Goal: Task Accomplishment & Management: Manage account settings

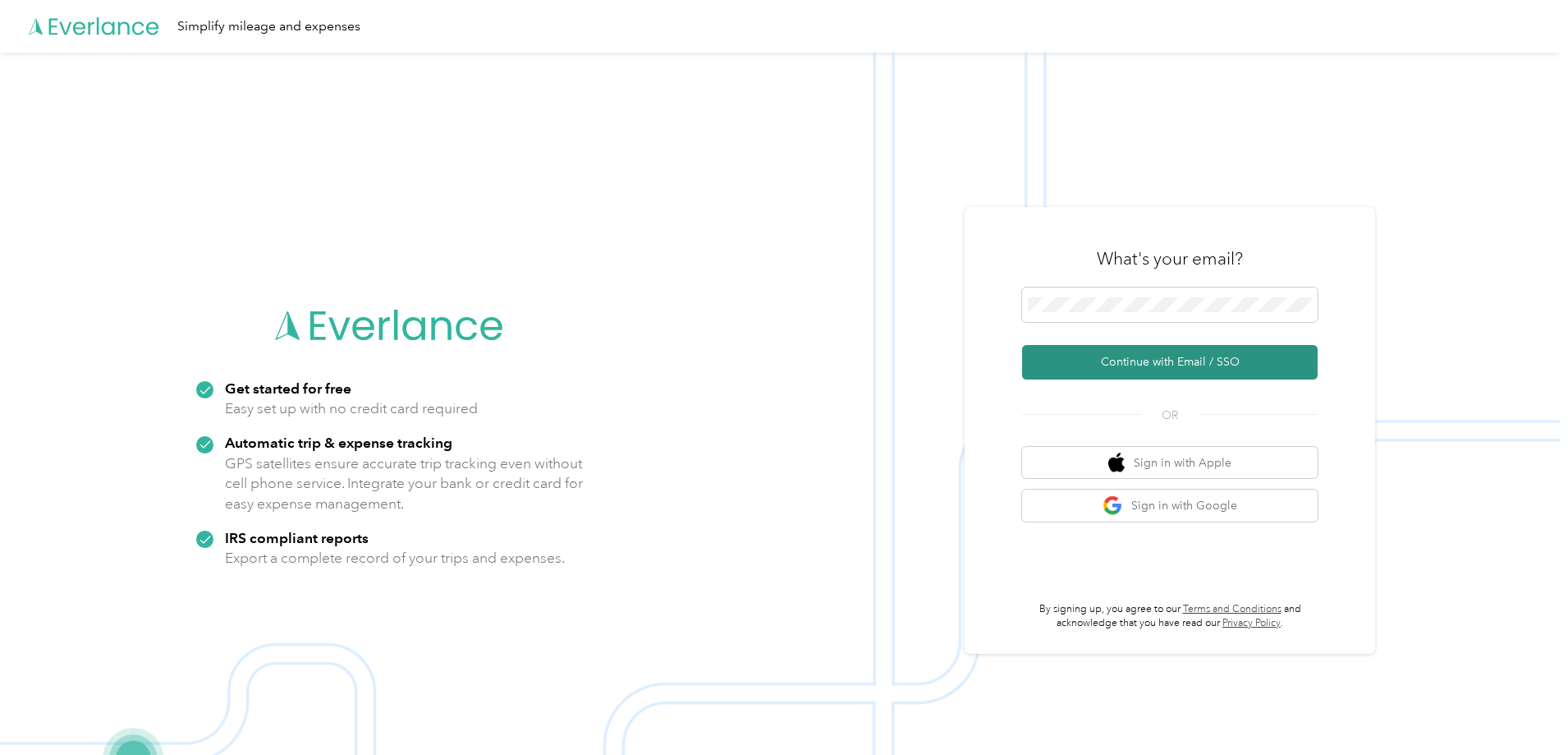
click at [1149, 366] on button "Continue with Email / SSO" at bounding box center [1170, 362] width 295 height 35
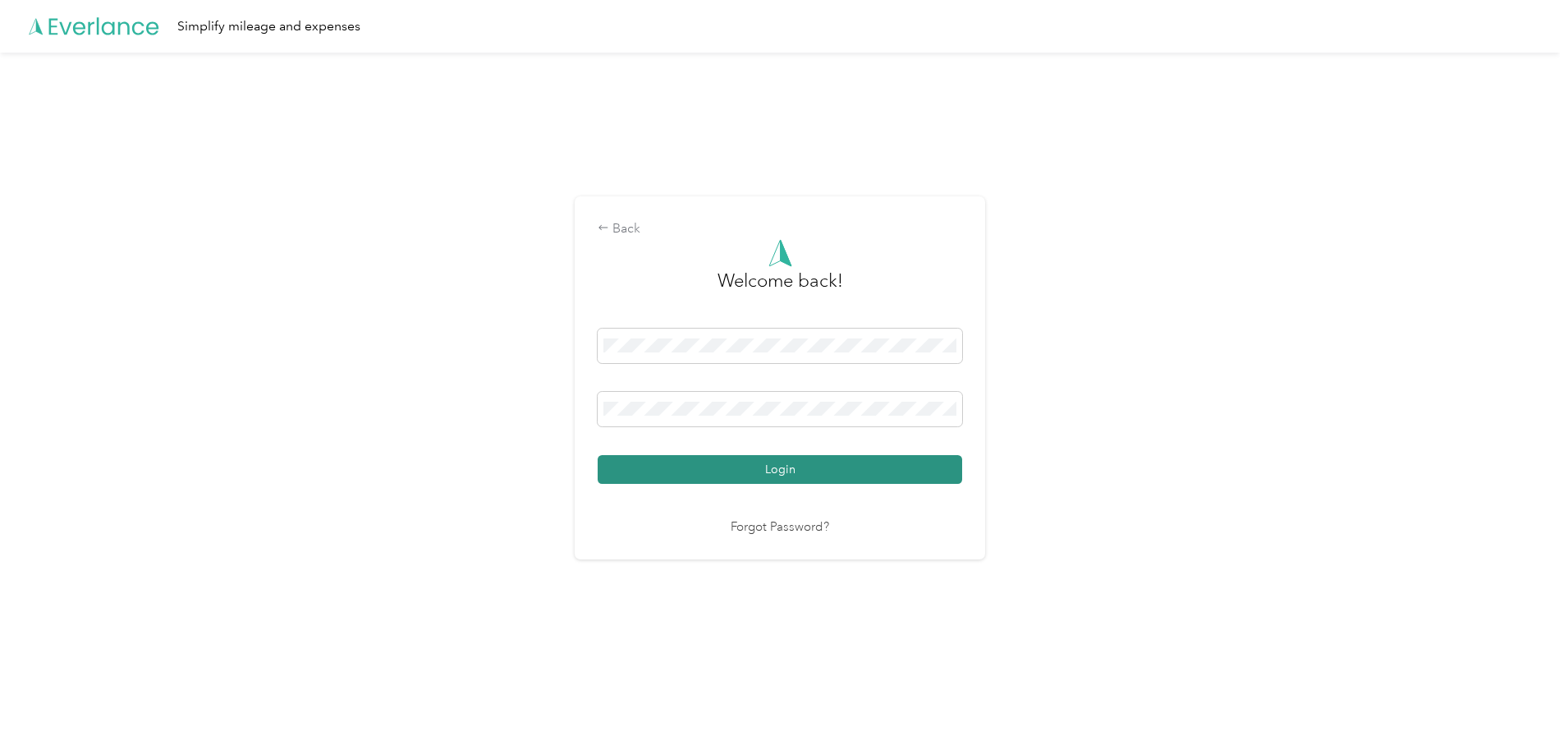
click at [742, 460] on button "Login" at bounding box center [780, 469] width 364 height 29
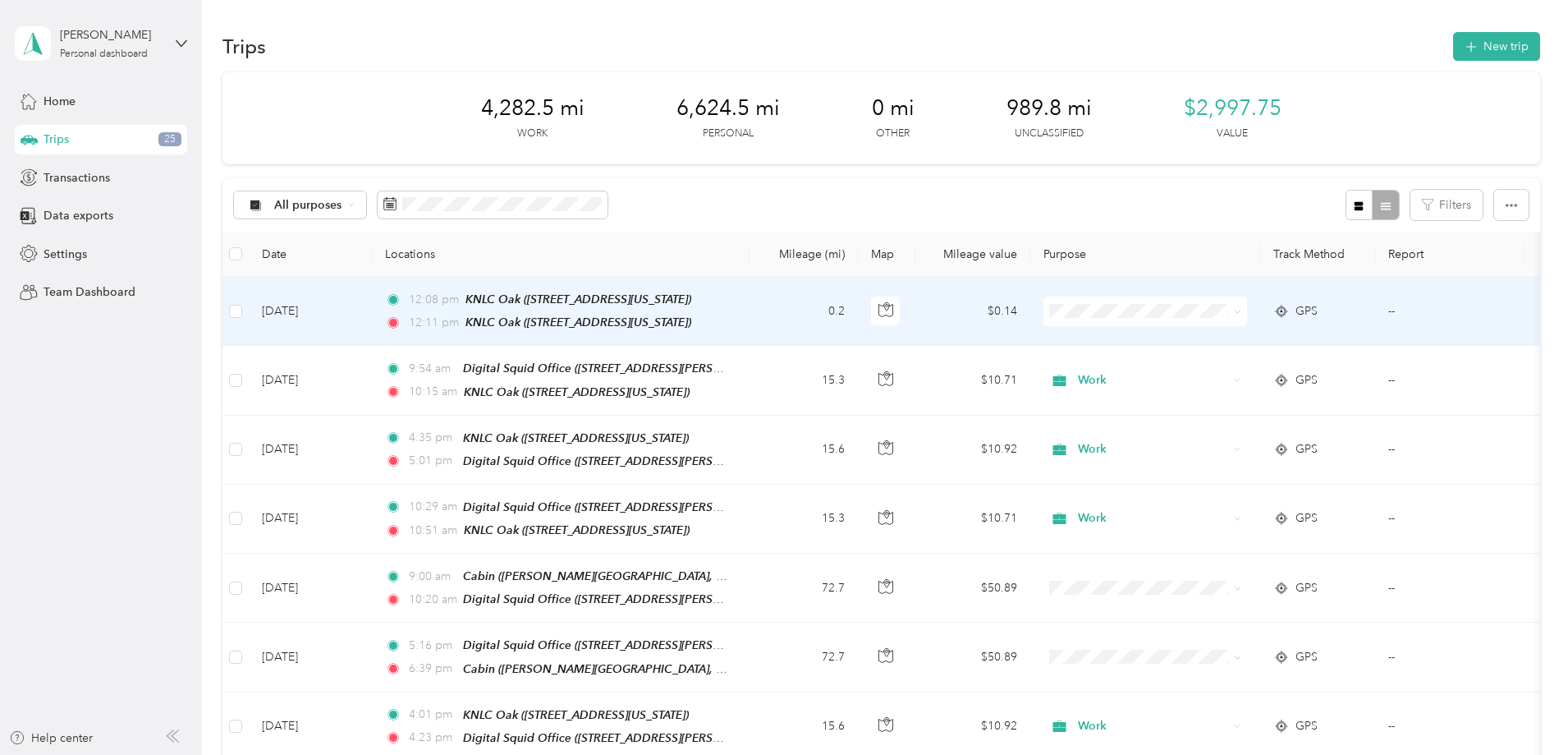
click at [1204, 341] on span "Work" at bounding box center [1269, 340] width 152 height 17
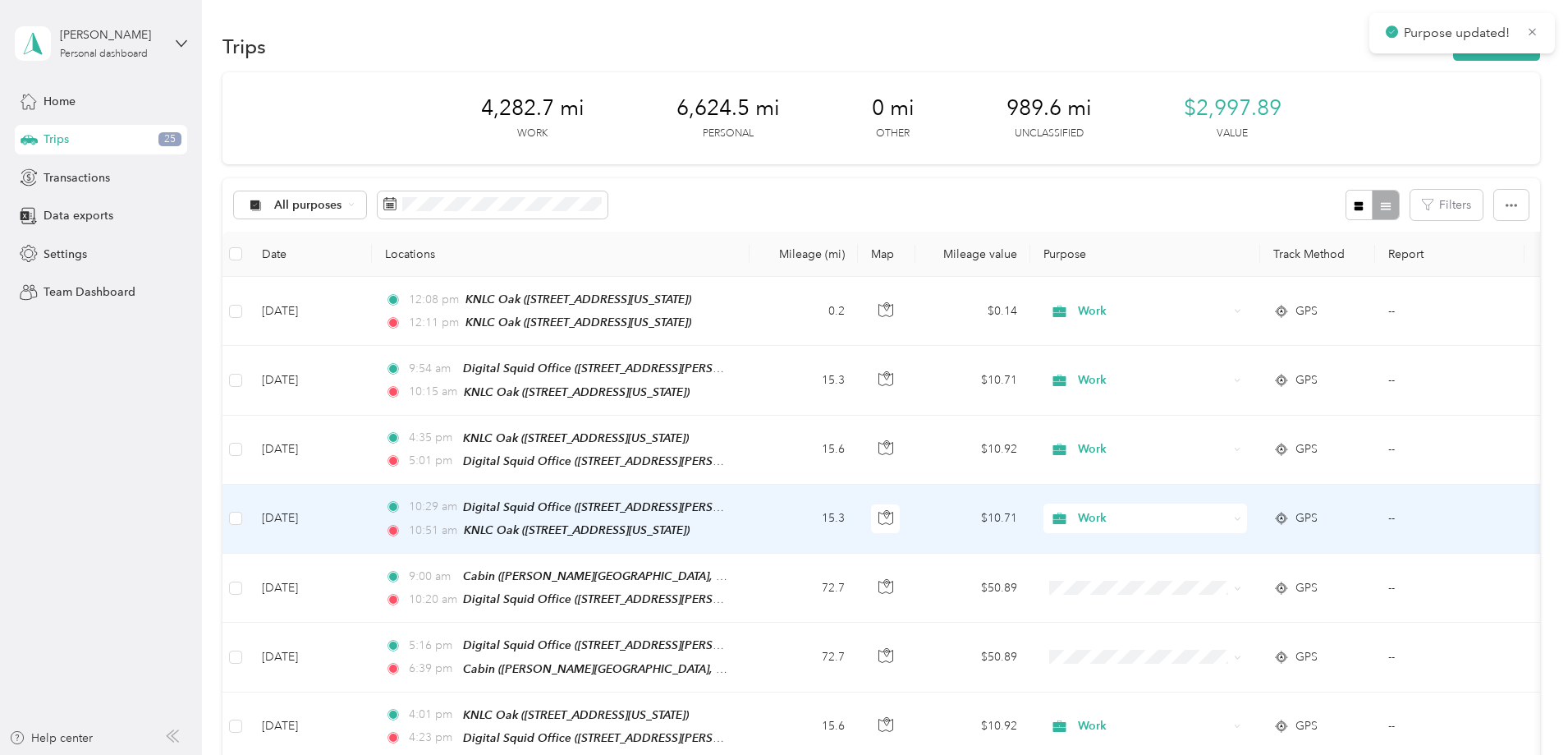
scroll to position [164, 0]
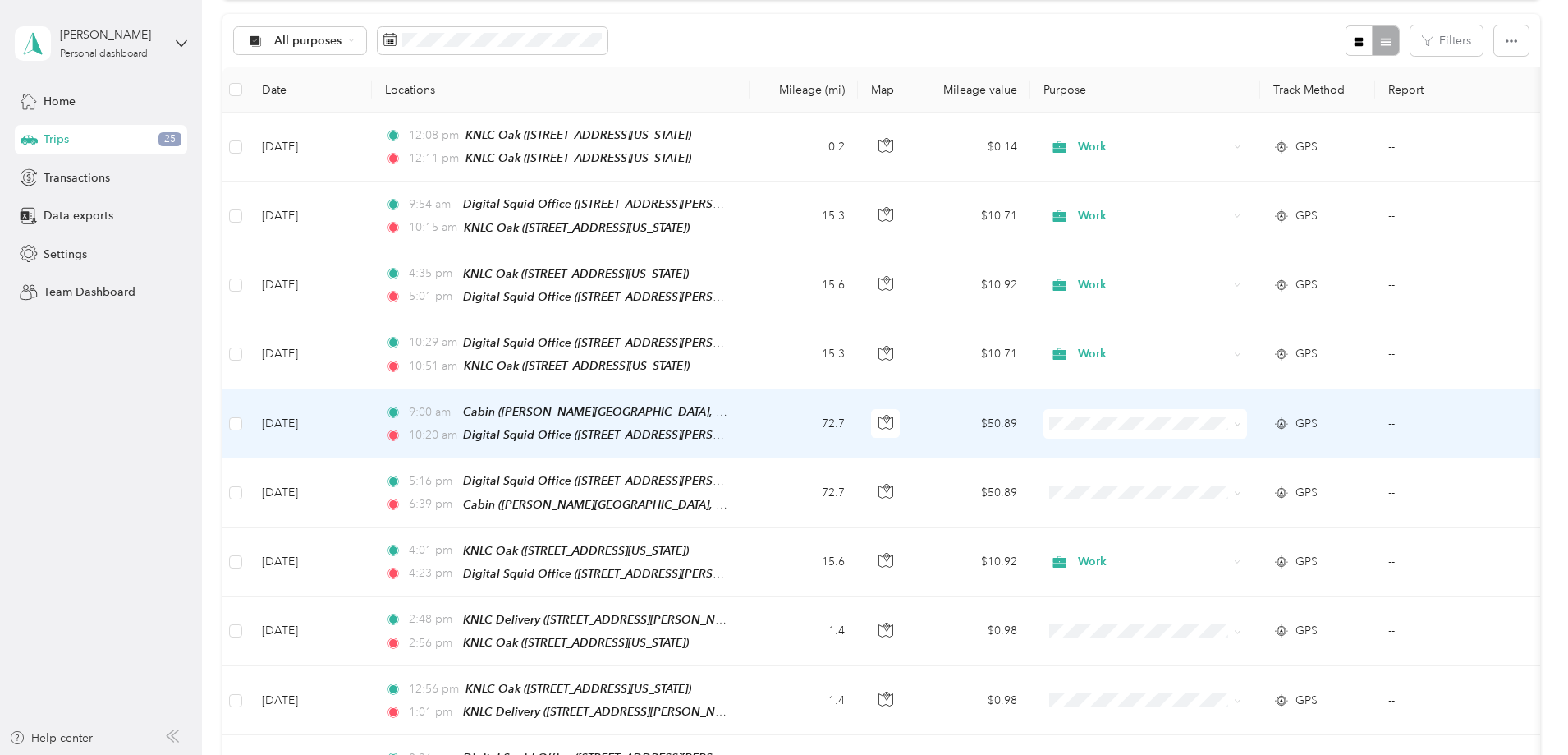
click at [1214, 476] on li "Personal" at bounding box center [1255, 467] width 204 height 29
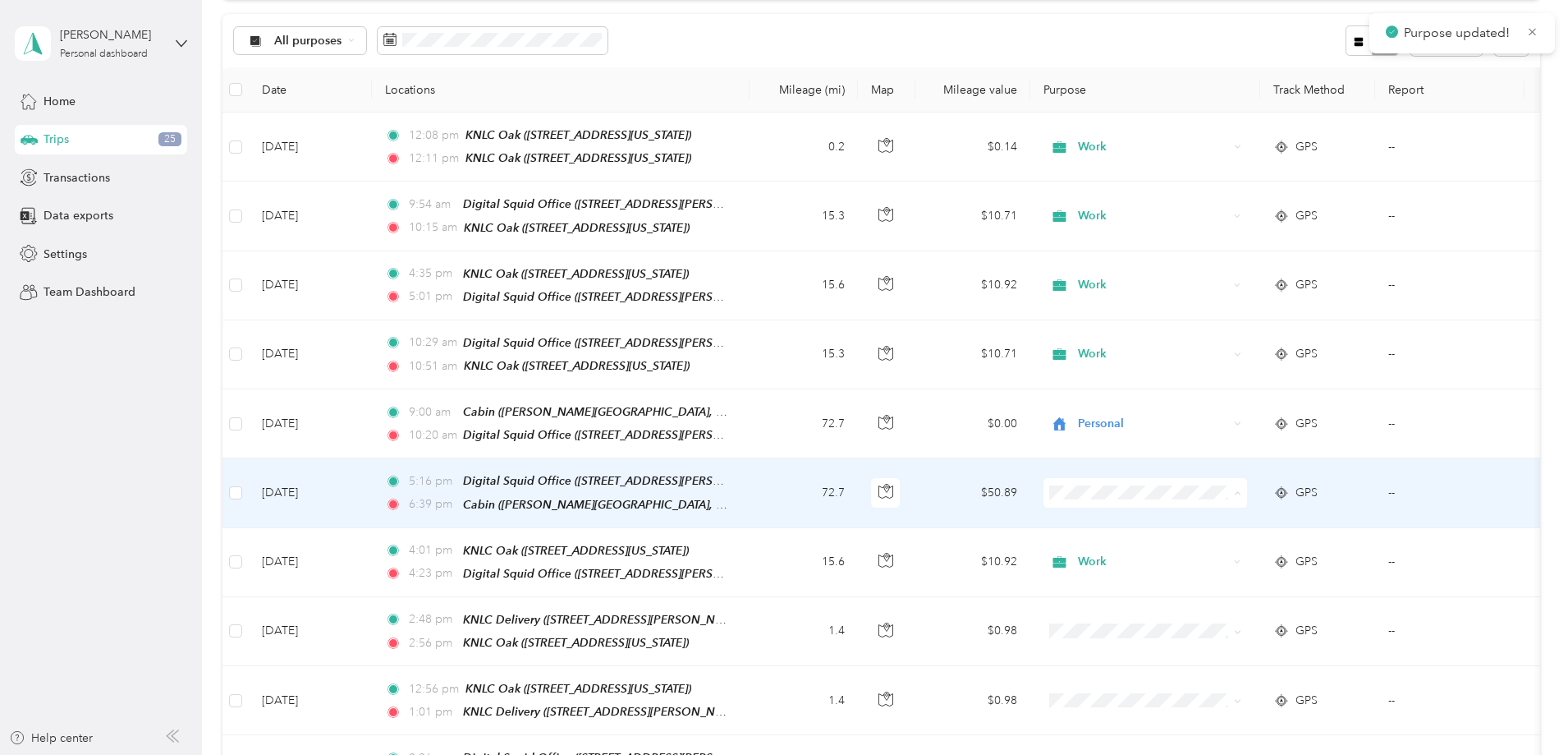
click at [1208, 540] on span "Personal" at bounding box center [1269, 543] width 152 height 17
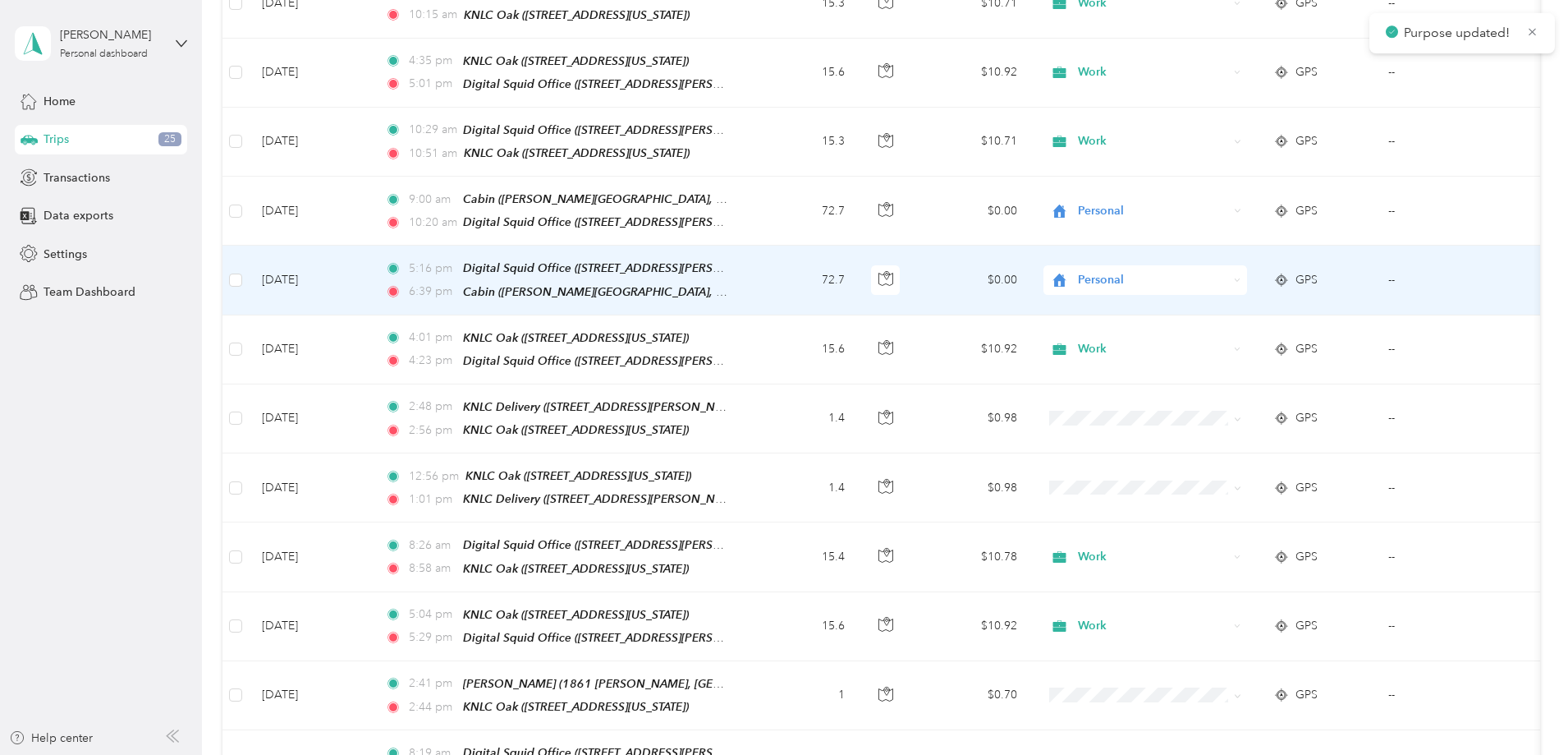
scroll to position [410, 0]
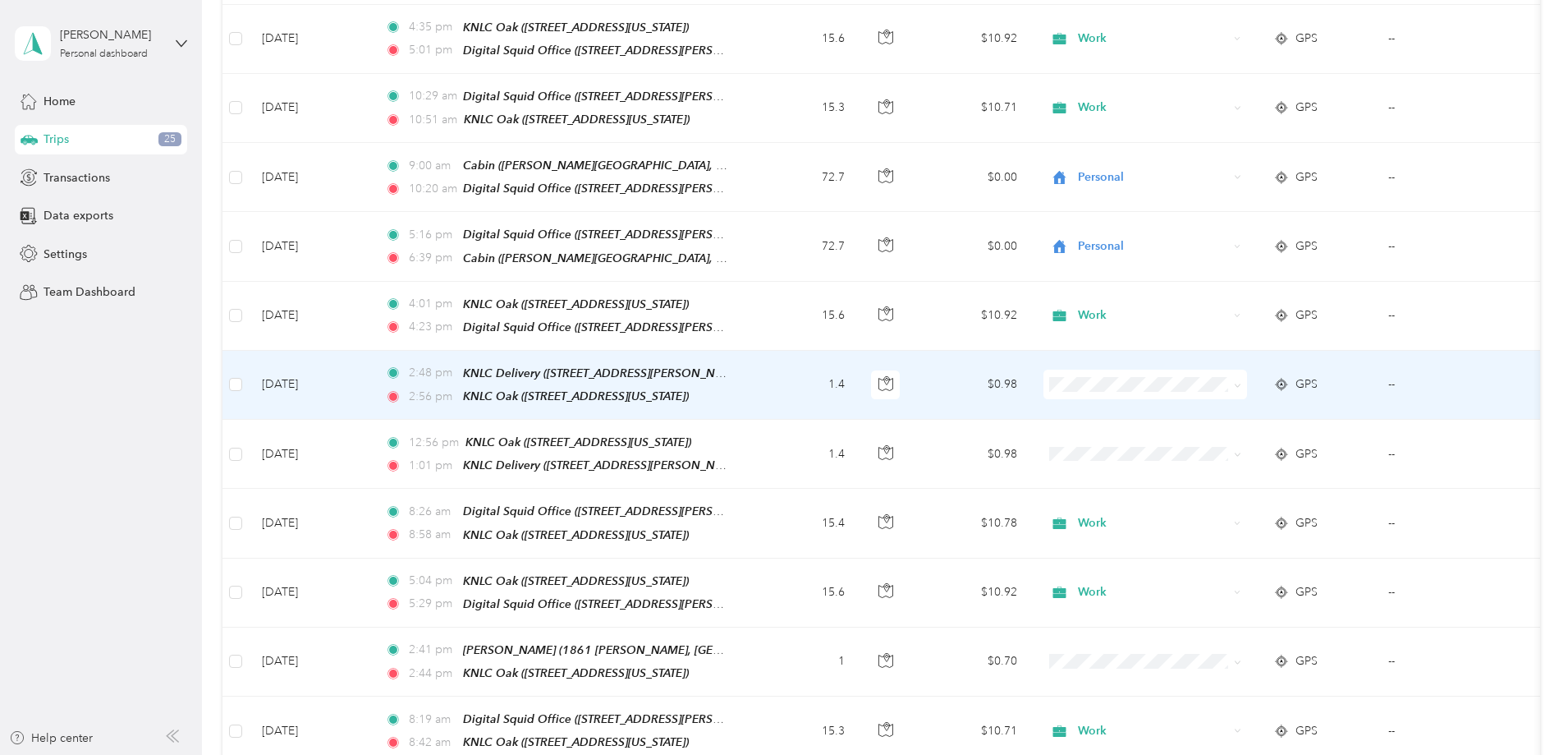
click at [1207, 408] on li "Work" at bounding box center [1255, 403] width 204 height 29
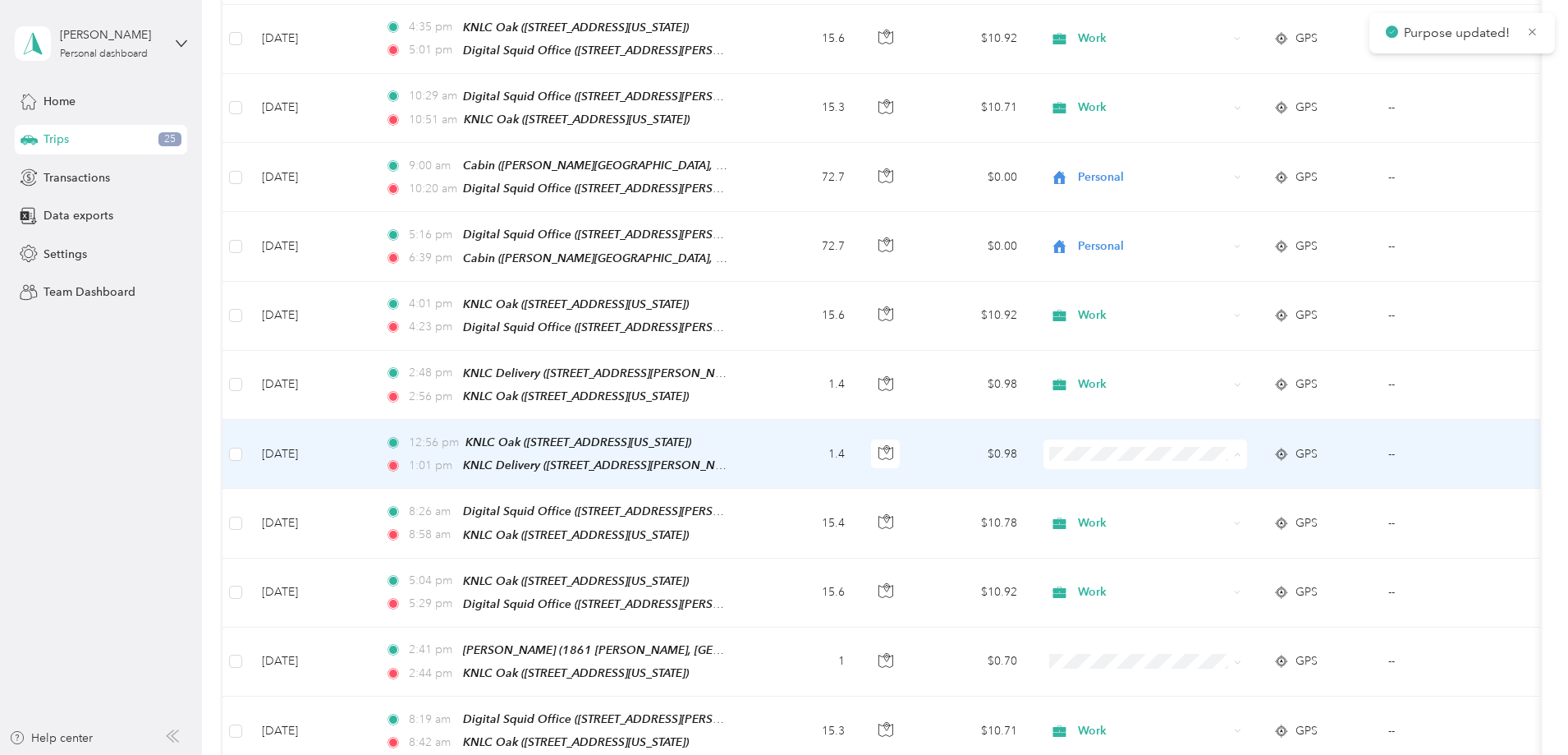
click at [1196, 469] on span "Work" at bounding box center [1269, 471] width 152 height 17
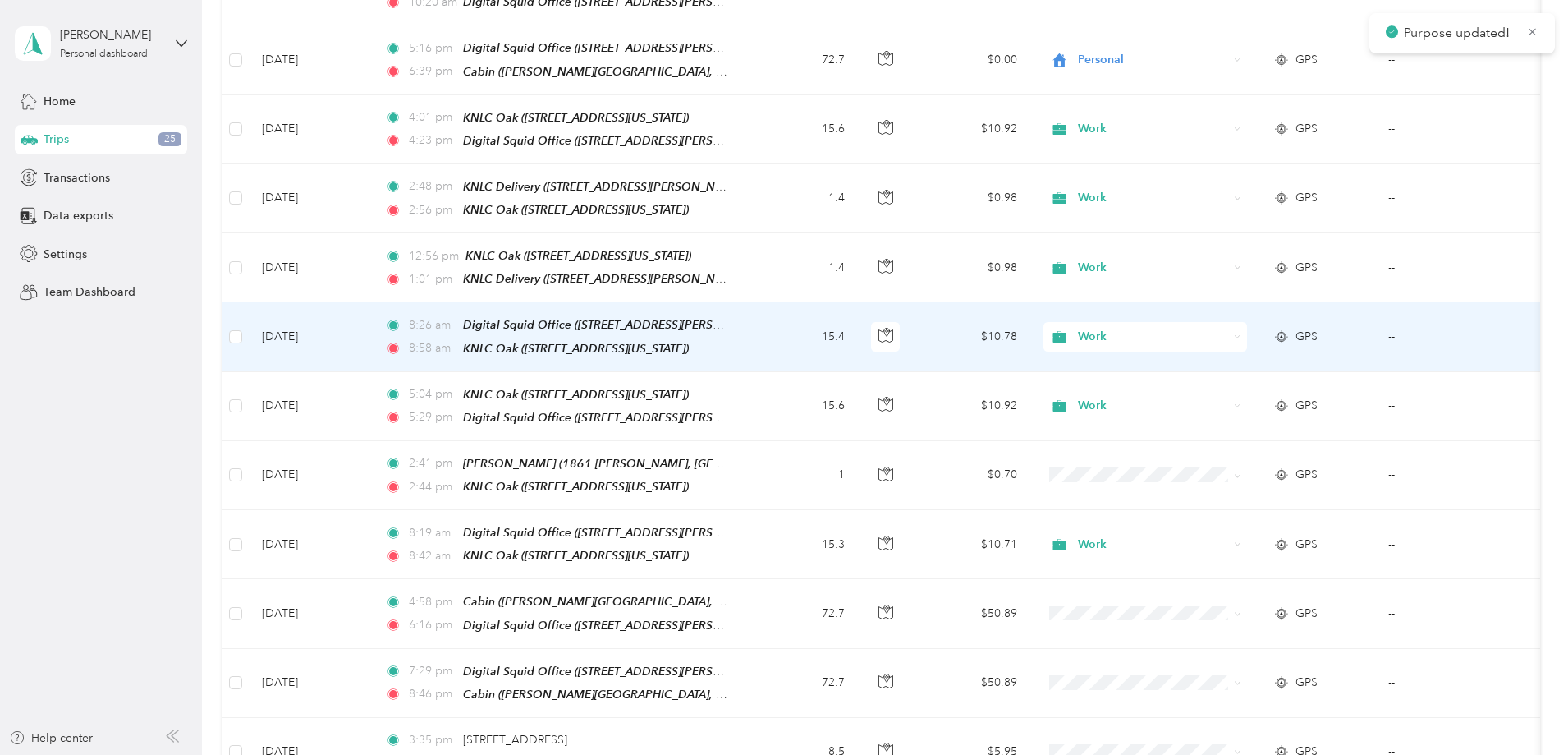
scroll to position [657, 0]
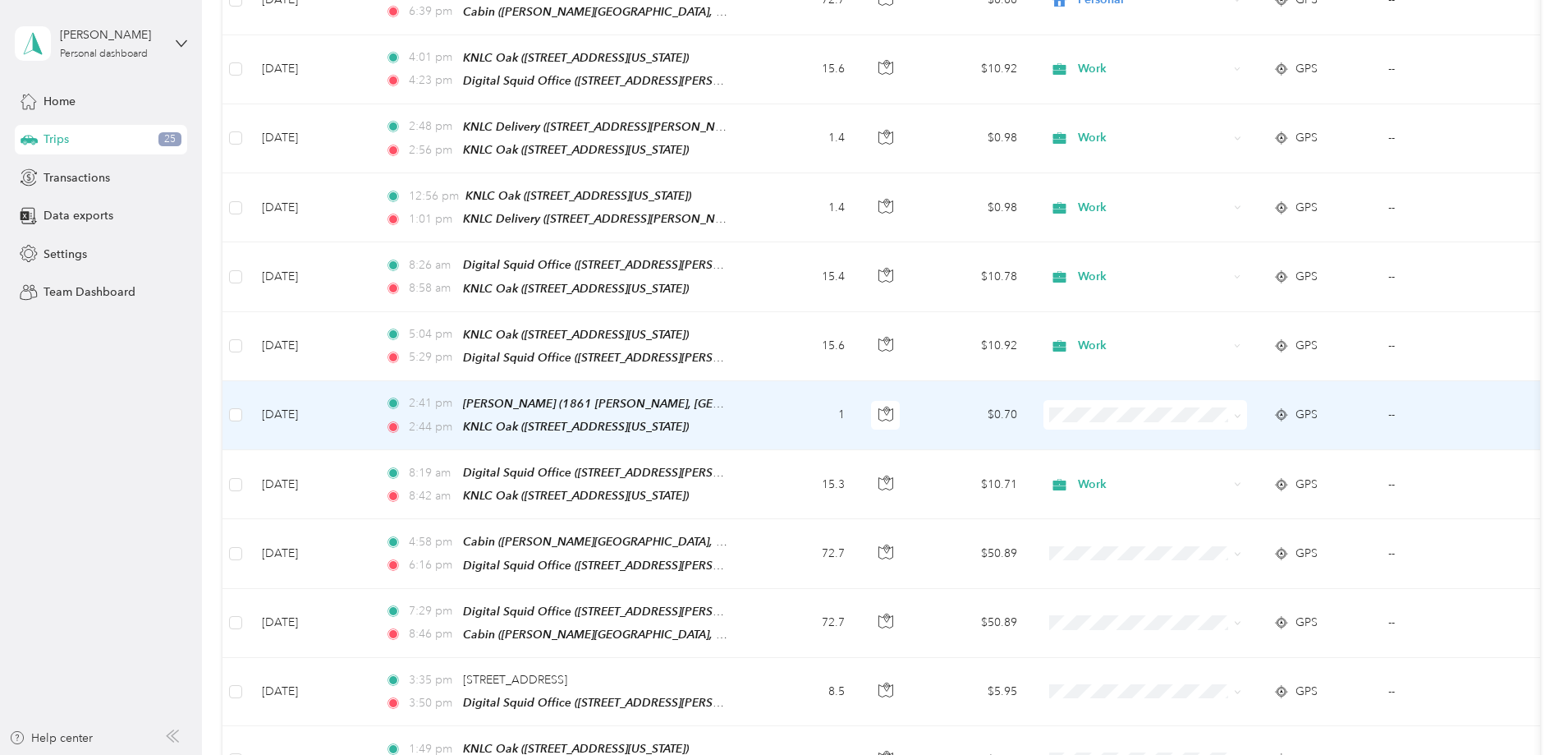
click at [1211, 456] on li "Personal" at bounding box center [1255, 452] width 204 height 29
click at [1205, 406] on span "Personal" at bounding box center [1153, 415] width 150 height 18
click at [1211, 424] on span "Work" at bounding box center [1269, 427] width 152 height 17
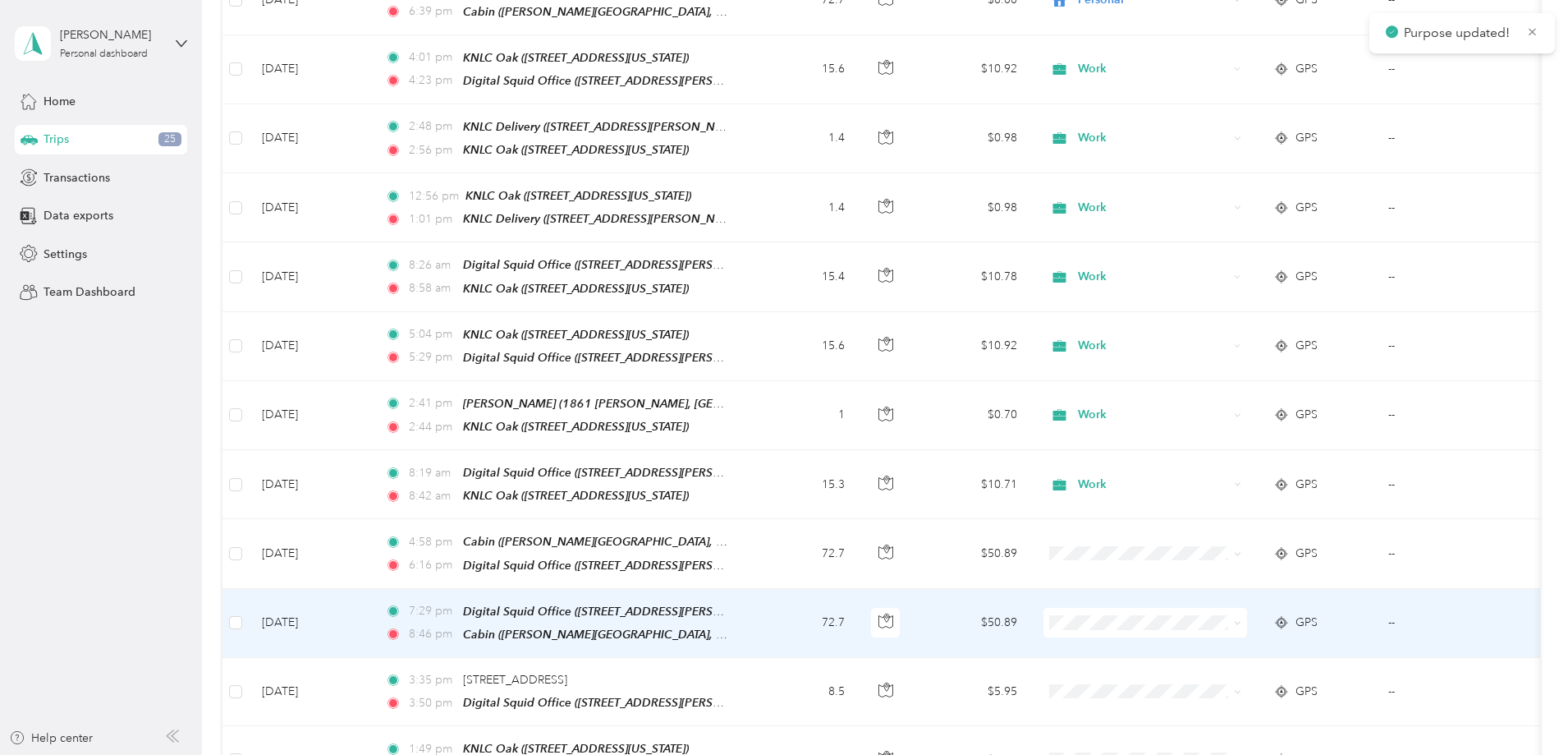
scroll to position [904, 0]
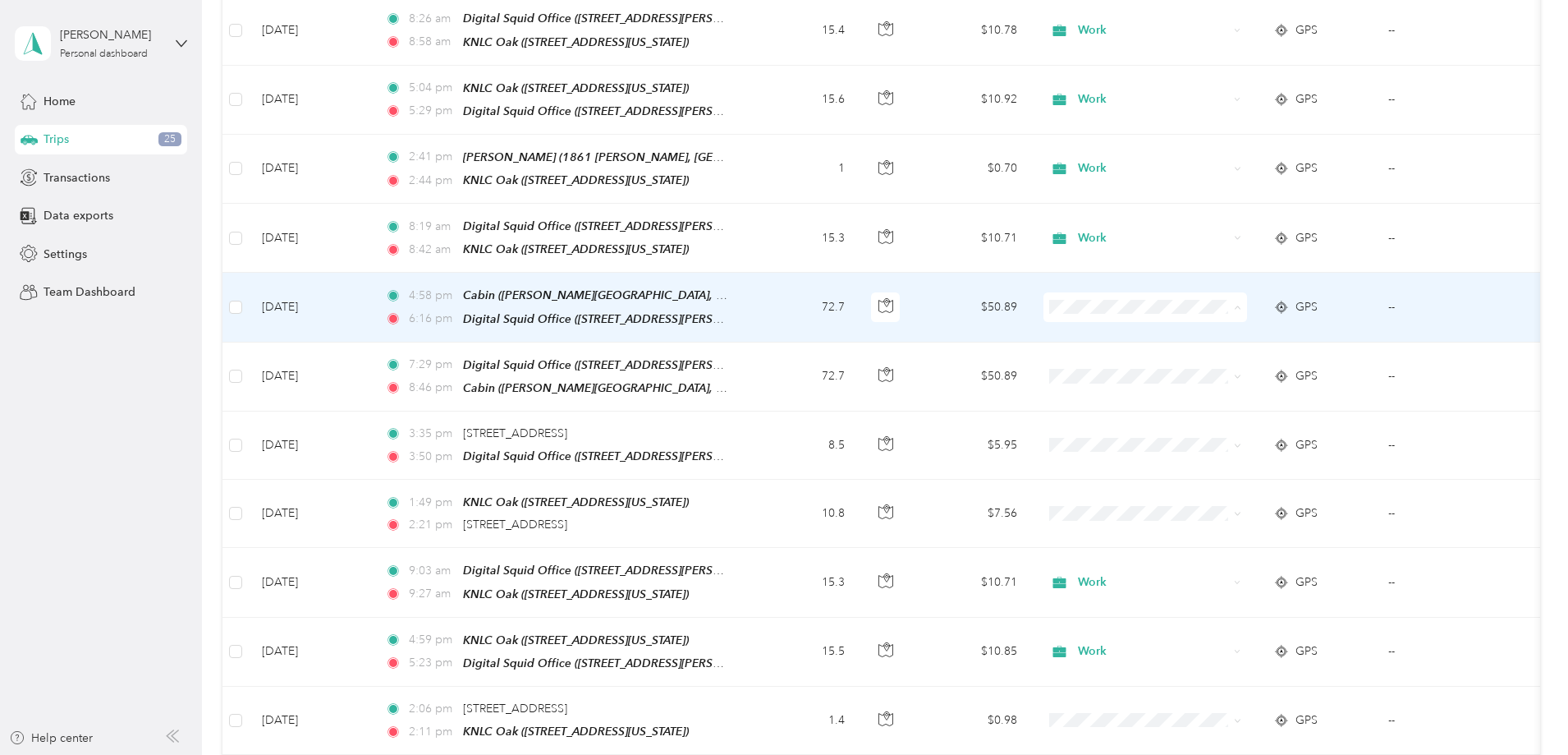
click at [1218, 345] on span "Personal" at bounding box center [1269, 345] width 152 height 17
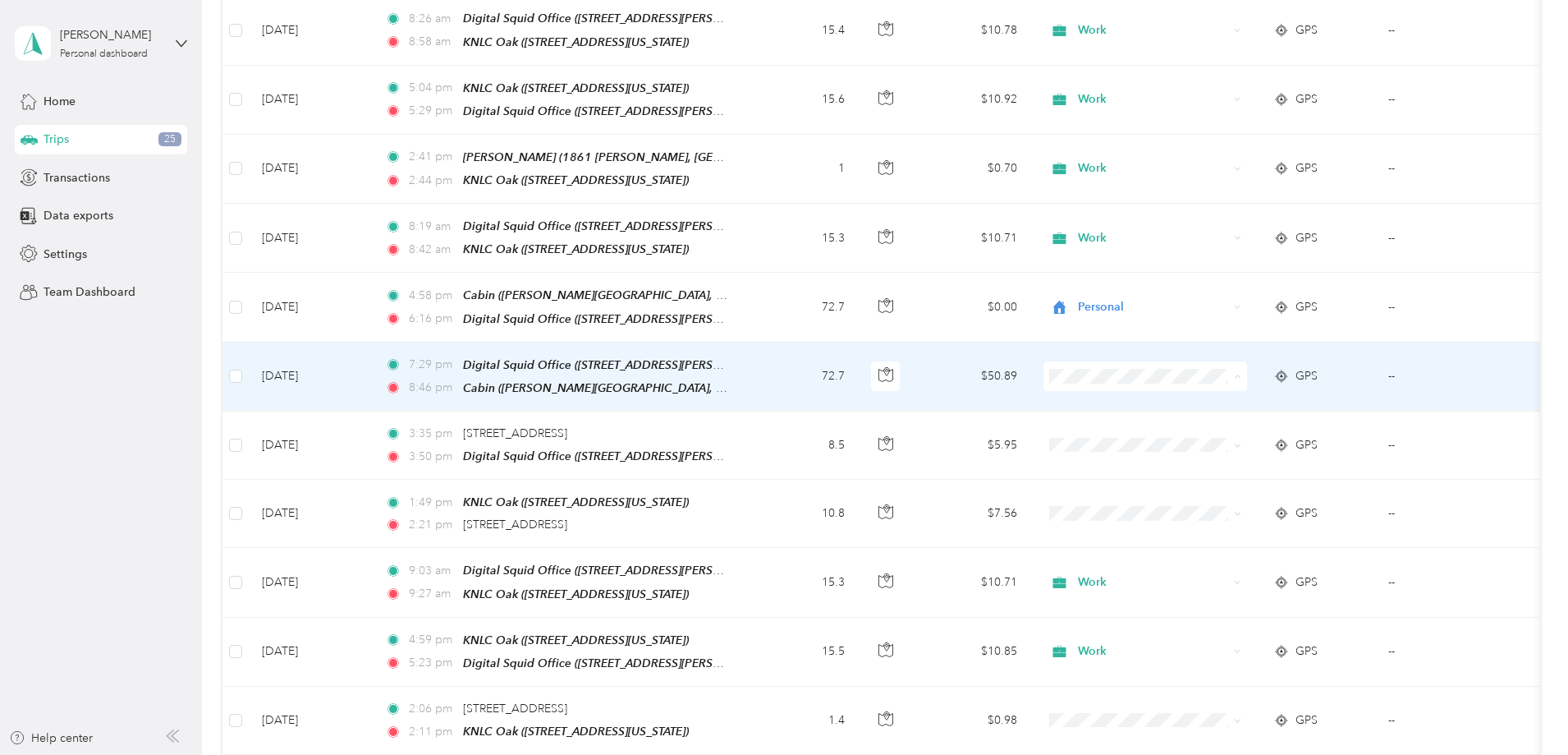
click at [1213, 413] on li "Personal" at bounding box center [1255, 411] width 204 height 29
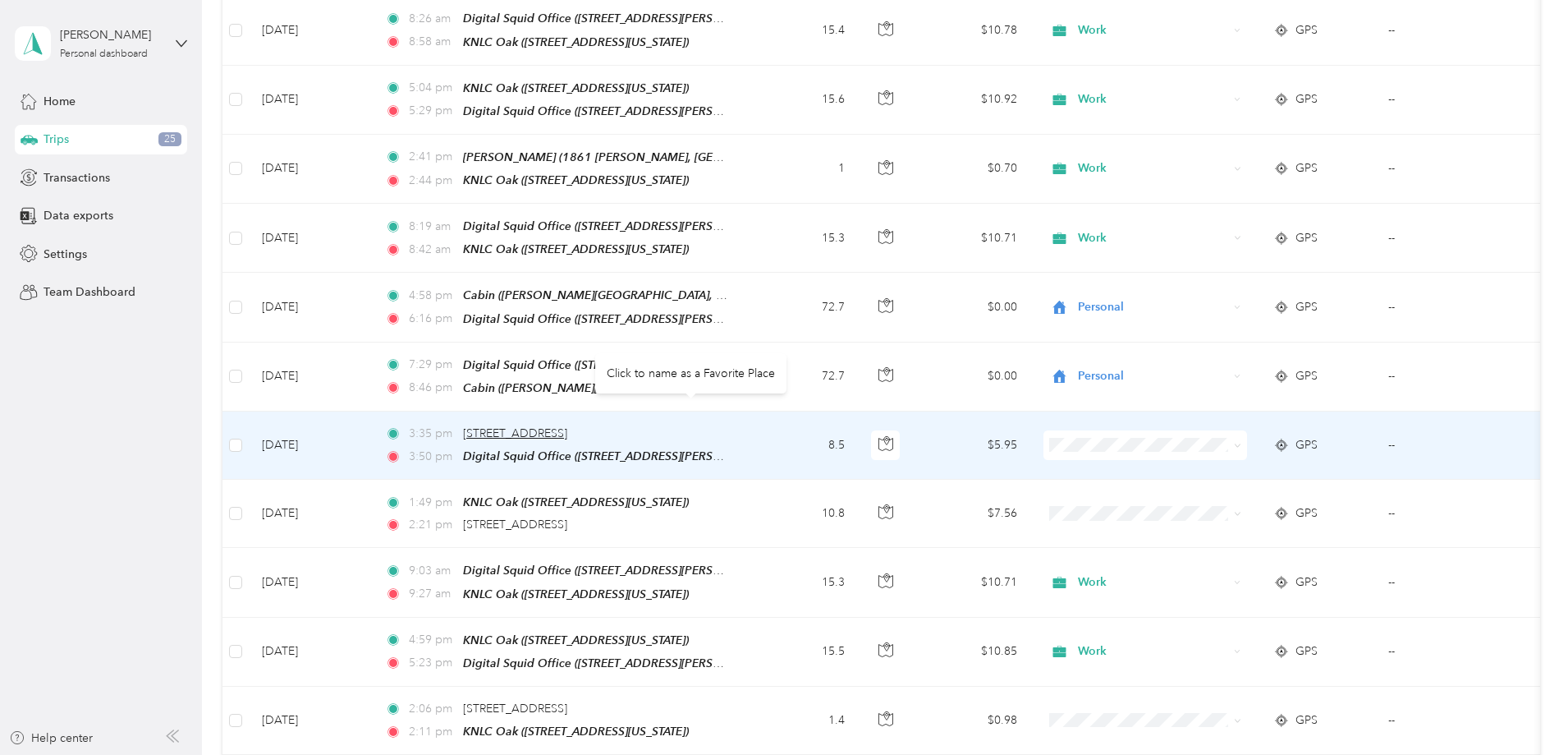
click at [567, 426] on span "[STREET_ADDRESS]" at bounding box center [515, 433] width 104 height 14
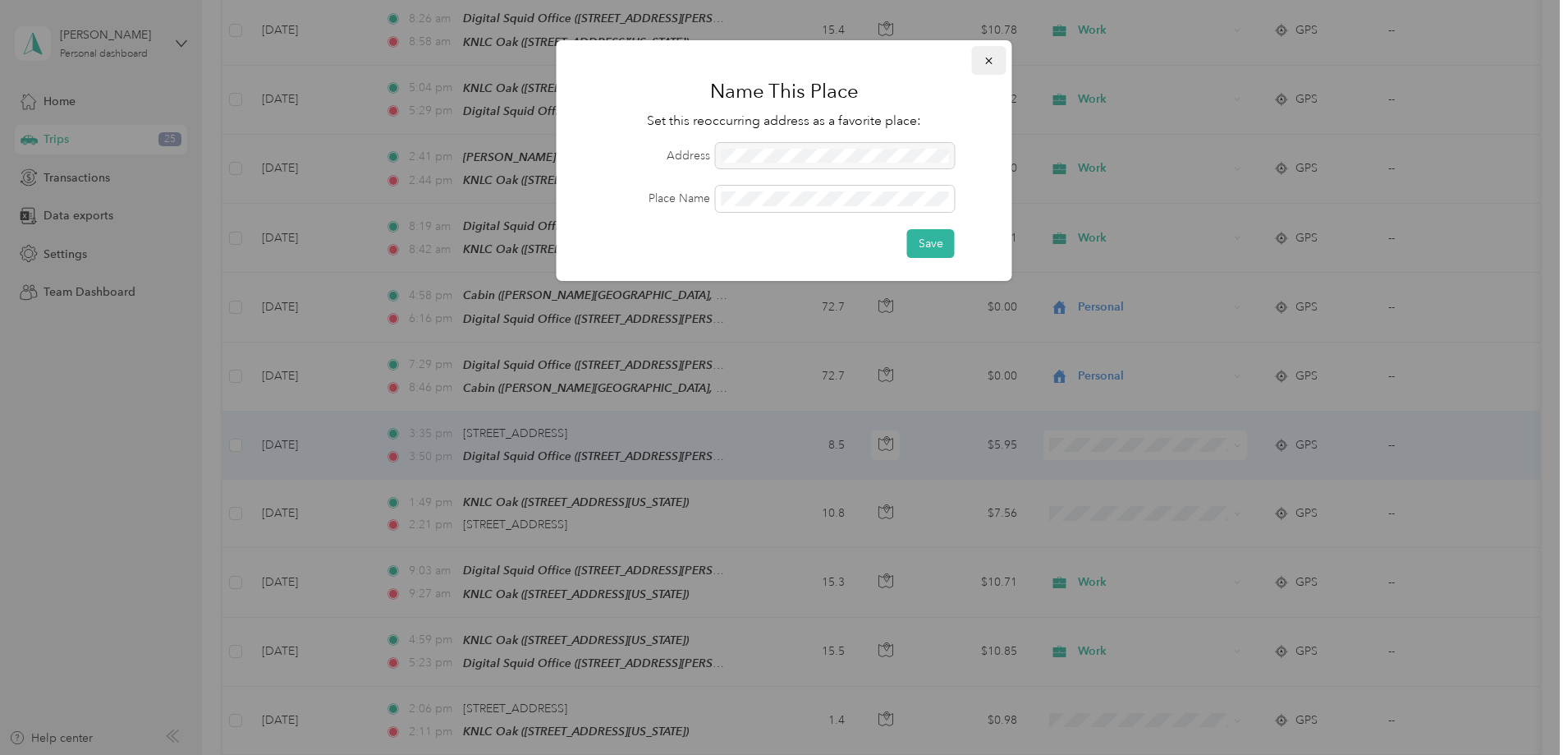
click at [987, 60] on icon "button" at bounding box center [989, 60] width 11 height 11
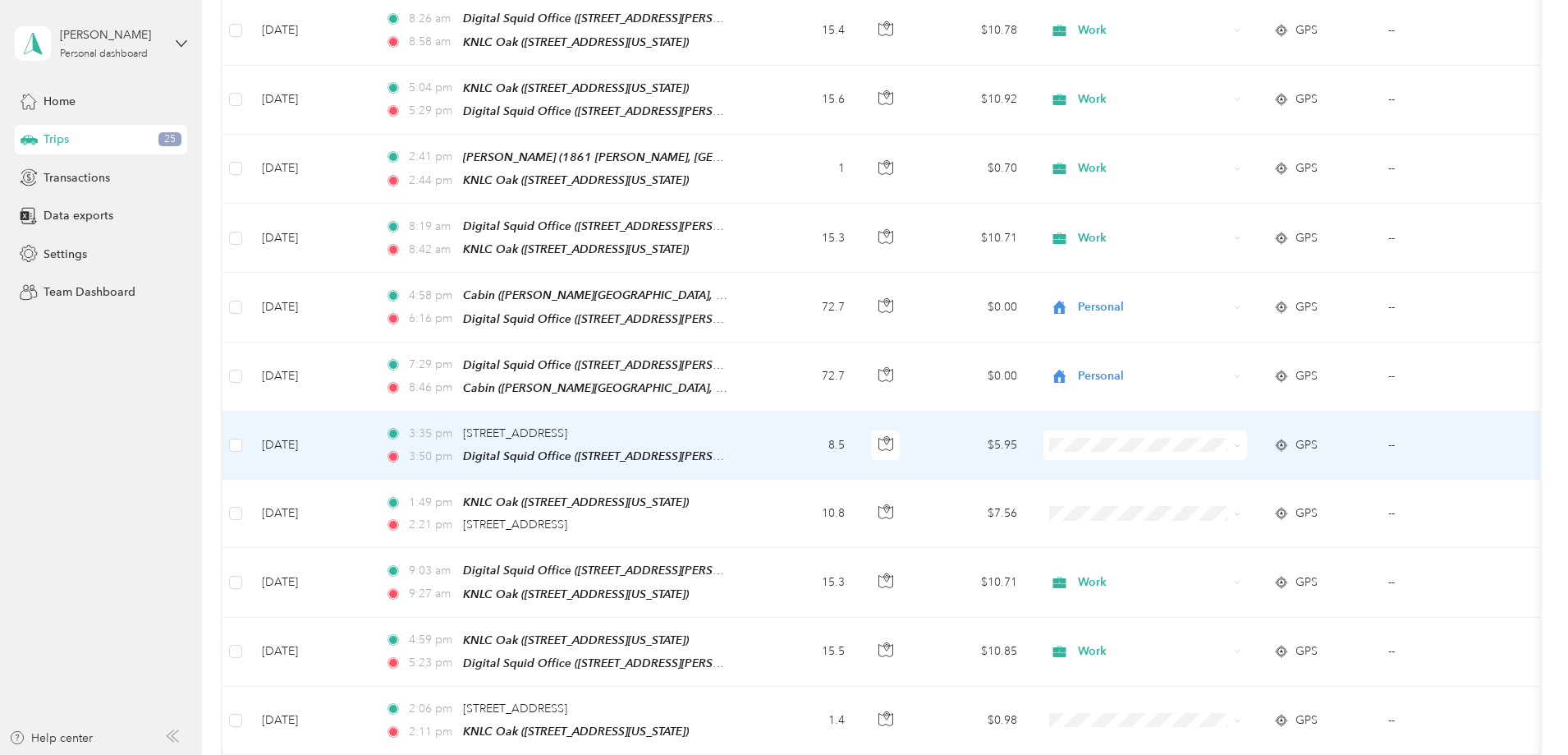
click at [857, 425] on td "8.5" at bounding box center [803, 445] width 108 height 68
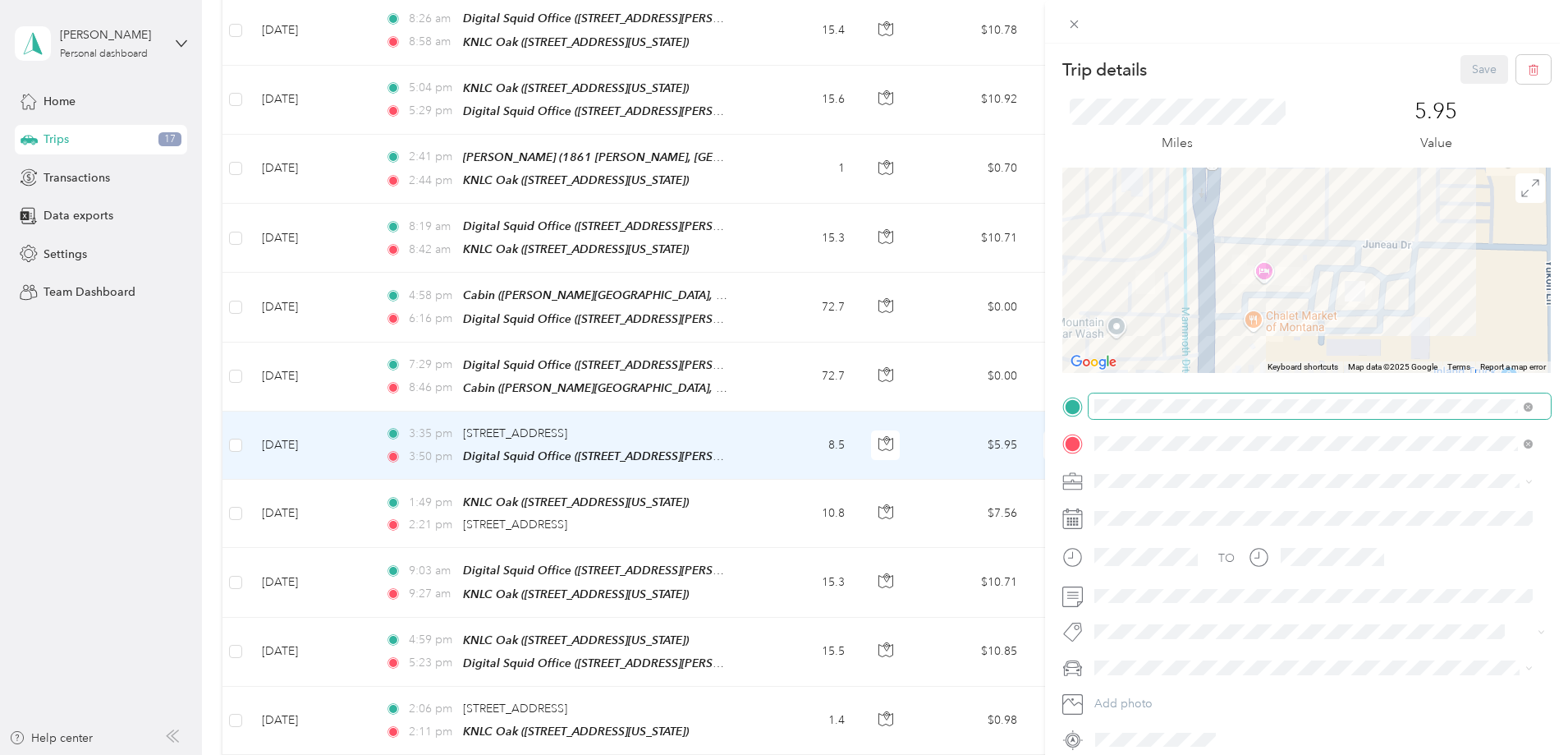
drag, startPoint x: 1472, startPoint y: 232, endPoint x: 1309, endPoint y: 394, distance: 229.8
click at [1309, 394] on div "Trip details Save This trip cannot be edited because it is either under review,…" at bounding box center [1306, 403] width 489 height 697
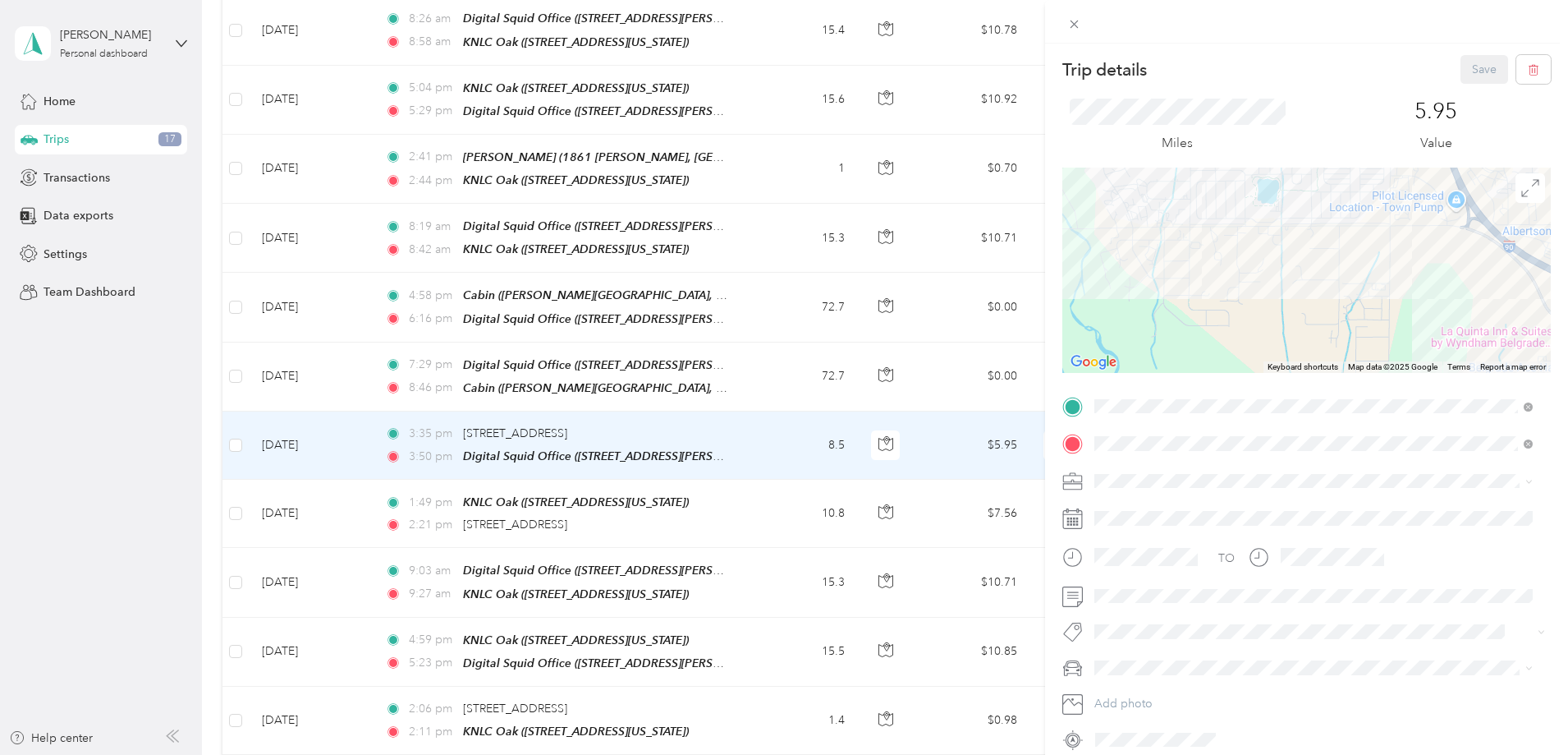
drag, startPoint x: 1211, startPoint y: 269, endPoint x: 1464, endPoint y: 314, distance: 257.0
click at [1464, 314] on div at bounding box center [1306, 270] width 489 height 206
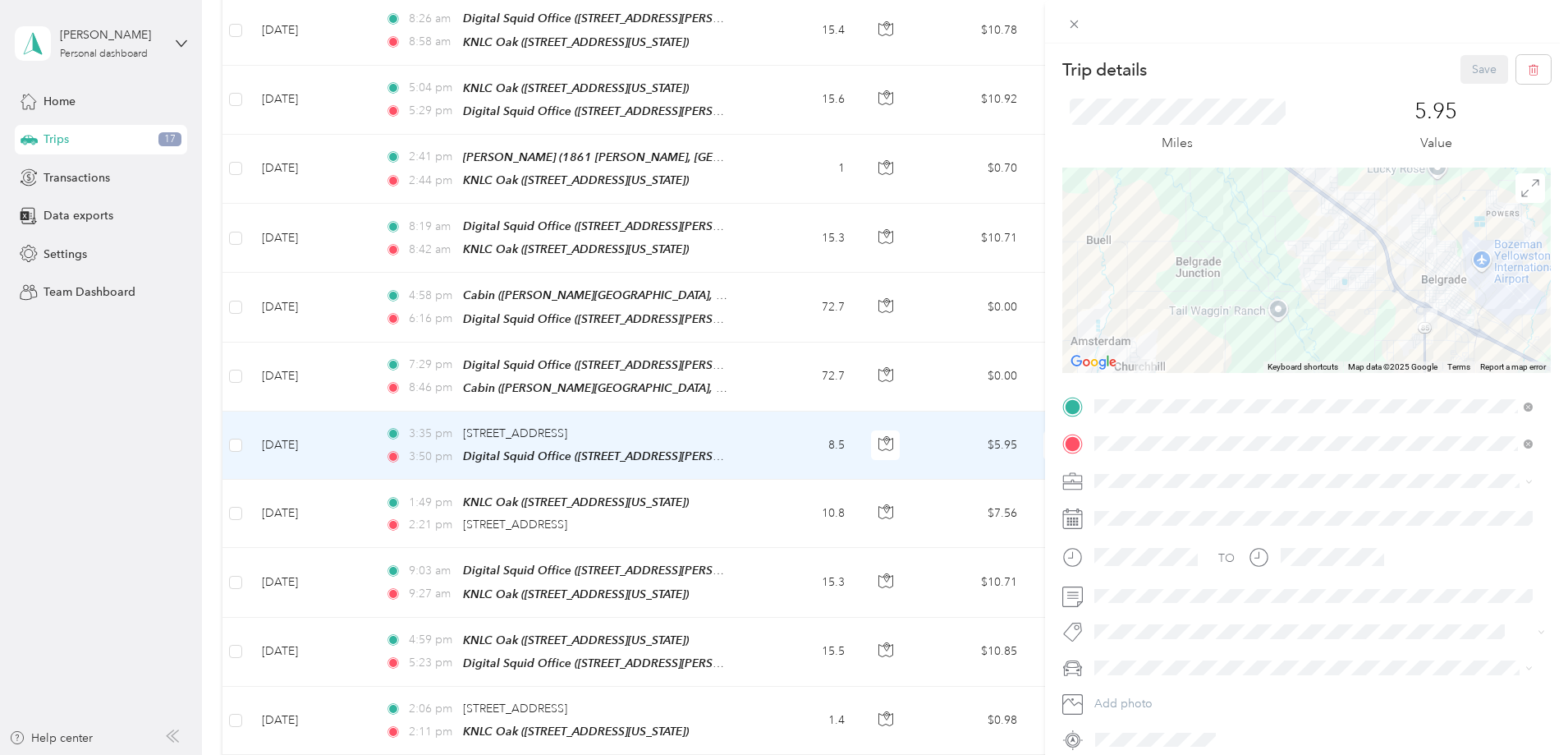
drag, startPoint x: 1264, startPoint y: 358, endPoint x: 1261, endPoint y: 325, distance: 33.1
click at [1261, 325] on div "Keyboard shortcuts Map Data Map data ©2025 Google Map data ©2025 Google 2 km Cl…" at bounding box center [1306, 270] width 489 height 206
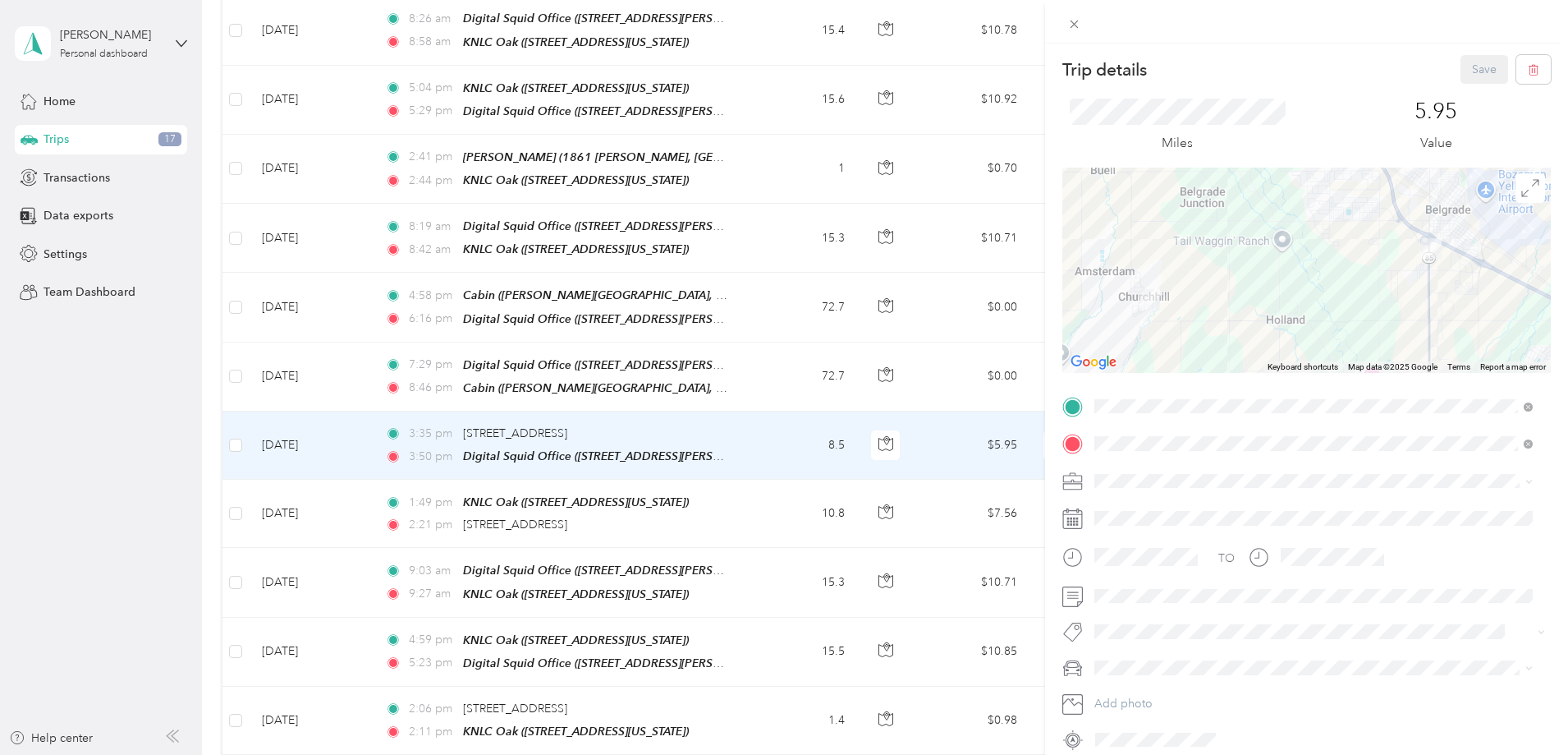
drag, startPoint x: 1250, startPoint y: 346, endPoint x: 1255, endPoint y: 275, distance: 71.2
click at [1255, 275] on div at bounding box center [1306, 270] width 489 height 206
click at [863, 506] on div "Trip details Save This trip cannot be edited because it is either under review,…" at bounding box center [784, 378] width 1568 height 755
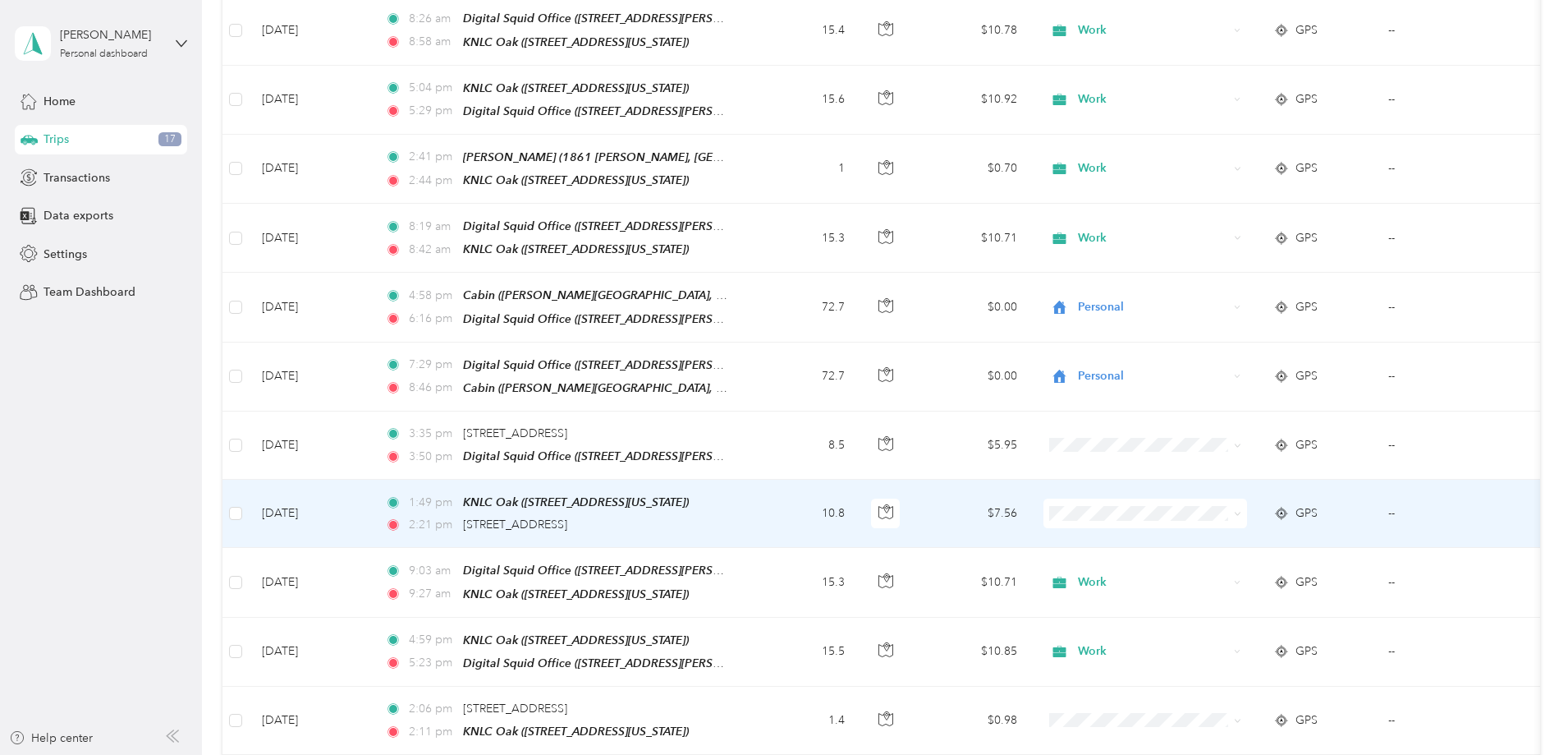
click at [1180, 498] on span at bounding box center [1145, 513] width 204 height 29
click at [1202, 516] on span "Work" at bounding box center [1269, 518] width 152 height 17
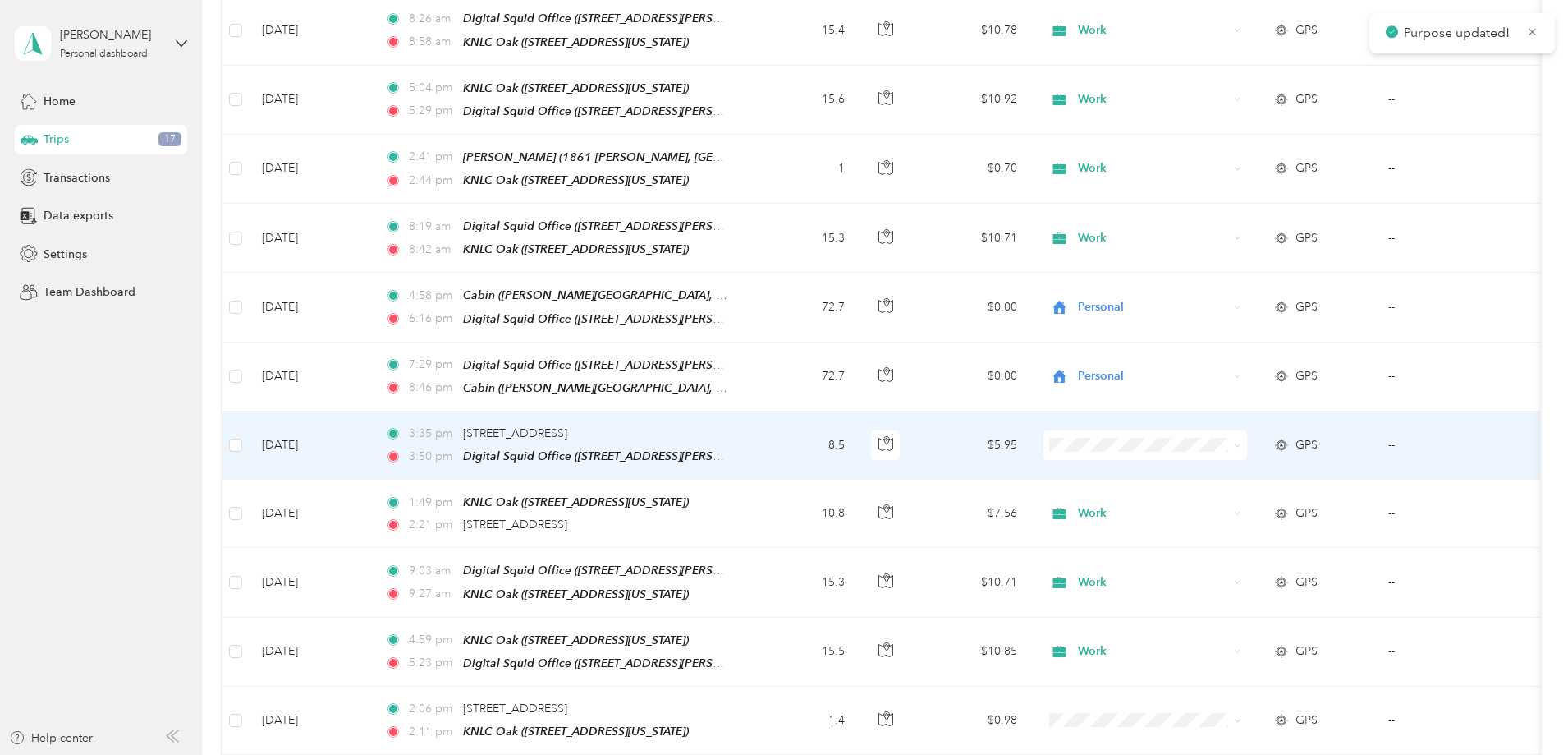
click at [1207, 452] on li "Work" at bounding box center [1255, 450] width 204 height 29
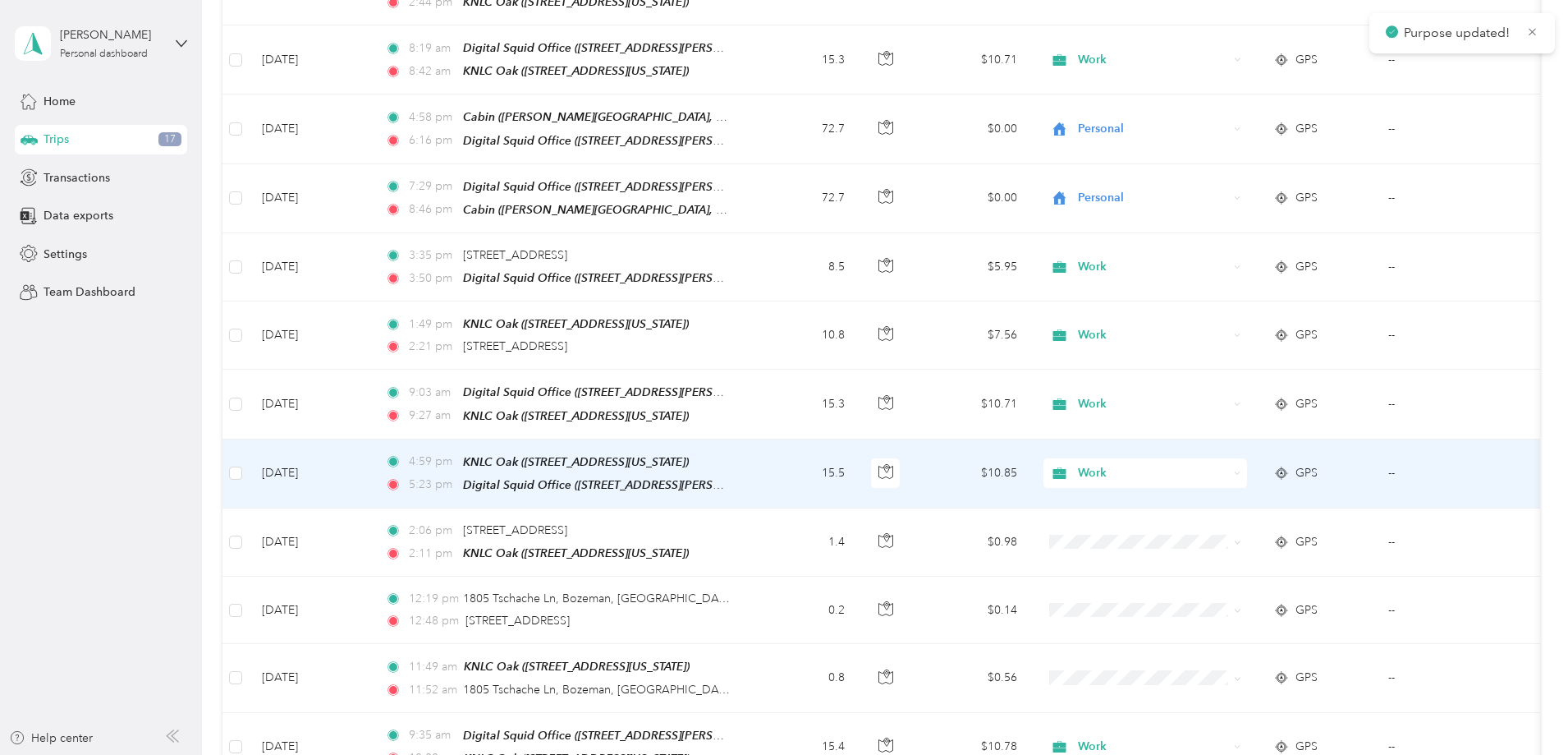
scroll to position [1150, 0]
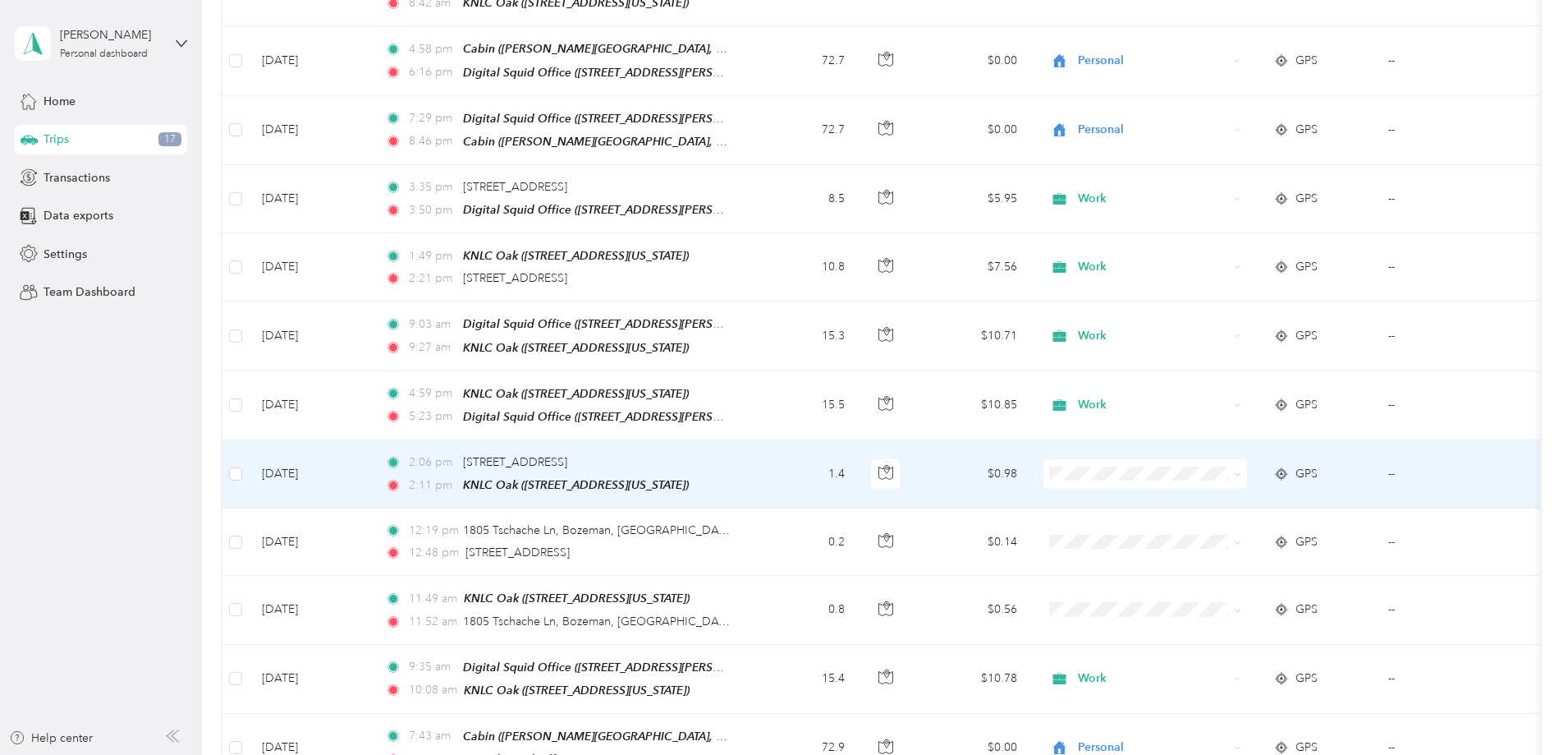
click at [857, 441] on td "1.4" at bounding box center [803, 474] width 108 height 68
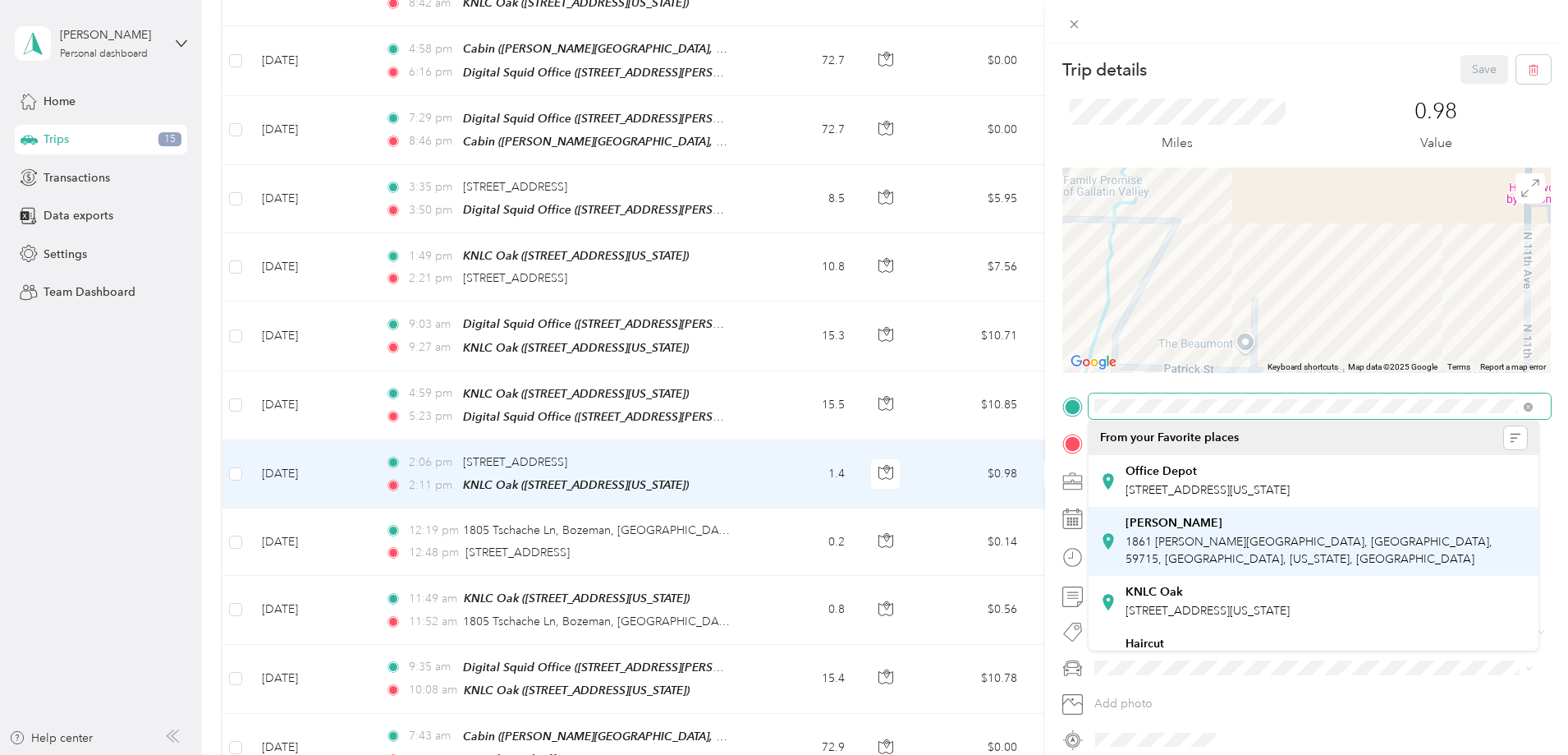
drag, startPoint x: 1231, startPoint y: 304, endPoint x: 1371, endPoint y: 558, distance: 290.0
click at [1371, 754] on div "Trip details Save This trip cannot be edited because it is either under review,…" at bounding box center [780, 755] width 1559 height 0
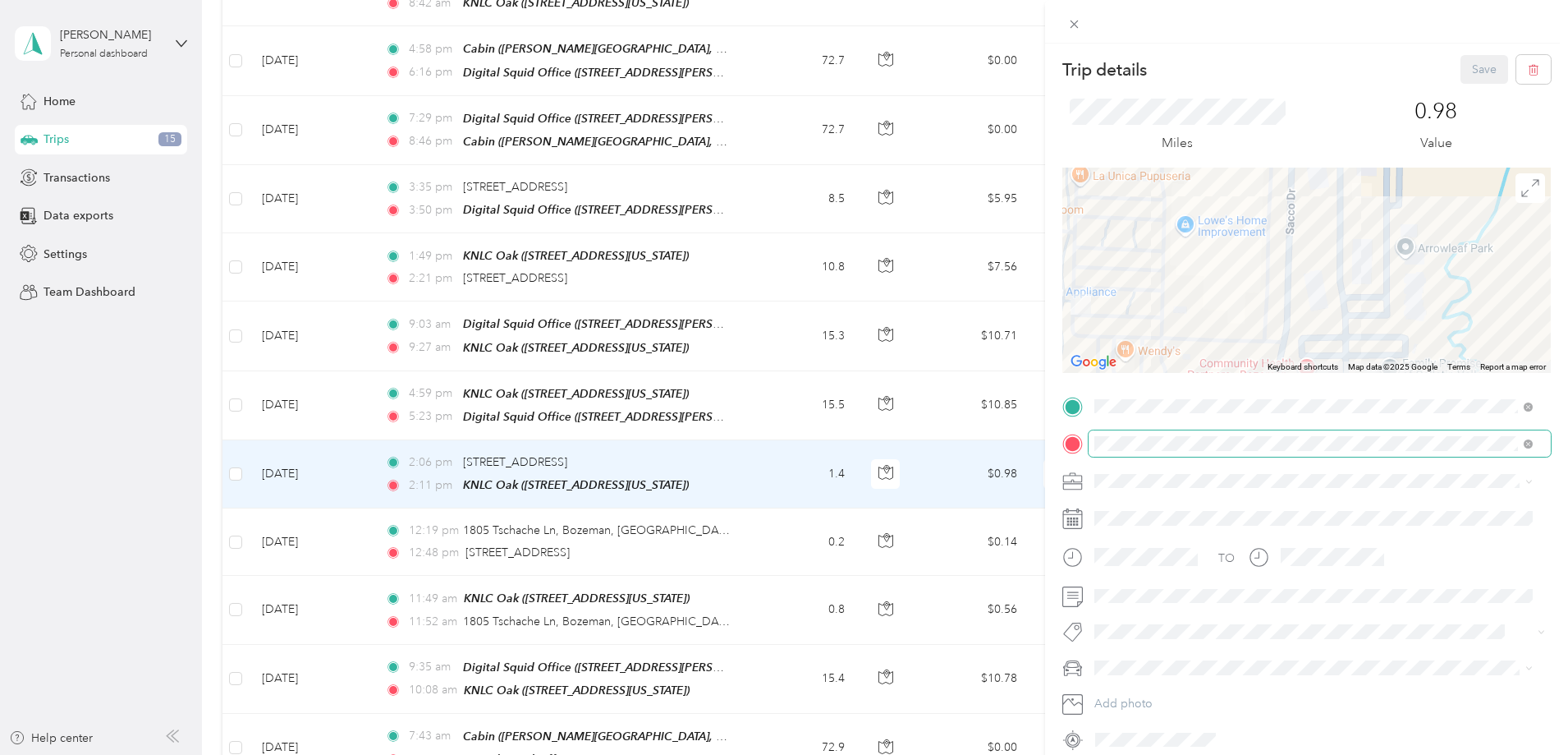
click at [1496, 442] on div "Trip details Save This trip cannot be edited because it is either under review,…" at bounding box center [1306, 403] width 489 height 697
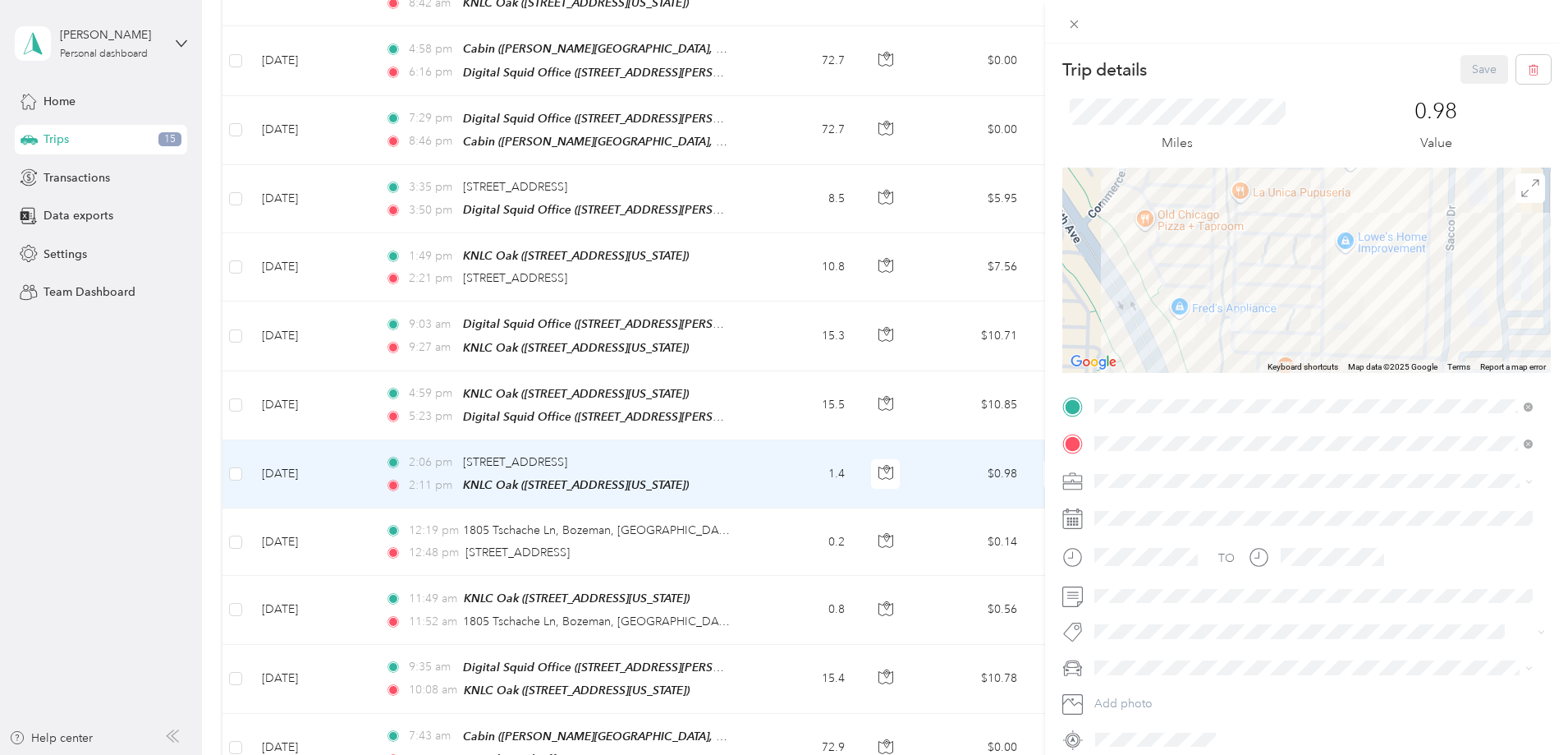
drag, startPoint x: 1401, startPoint y: 313, endPoint x: 1559, endPoint y: 332, distance: 159.1
click at [1563, 332] on div "Trip details Save This trip cannot be edited because it is either under review,…" at bounding box center [1306, 421] width 523 height 755
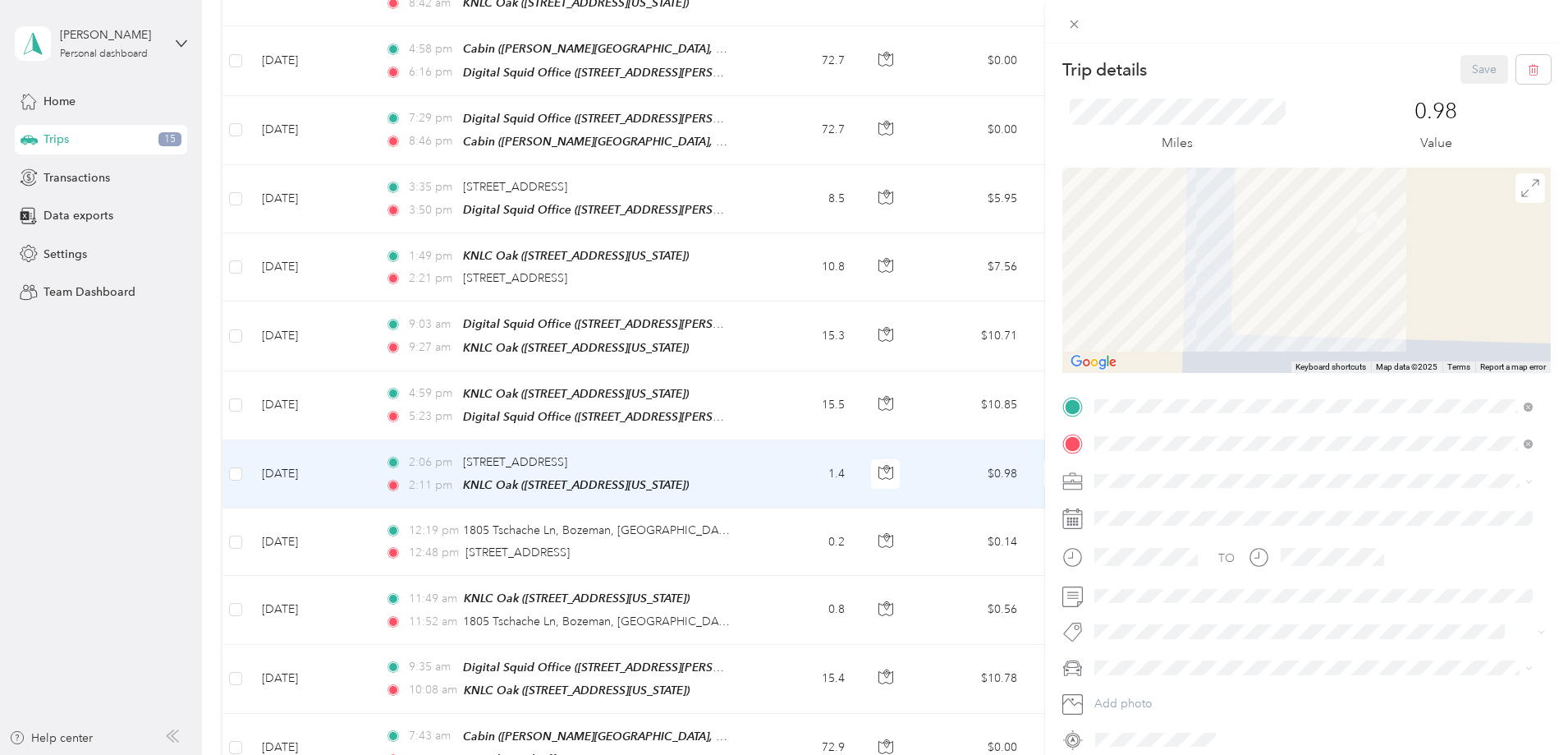
drag, startPoint x: 1280, startPoint y: 336, endPoint x: 1267, endPoint y: 220, distance: 116.7
click at [1267, 220] on div at bounding box center [1306, 270] width 489 height 206
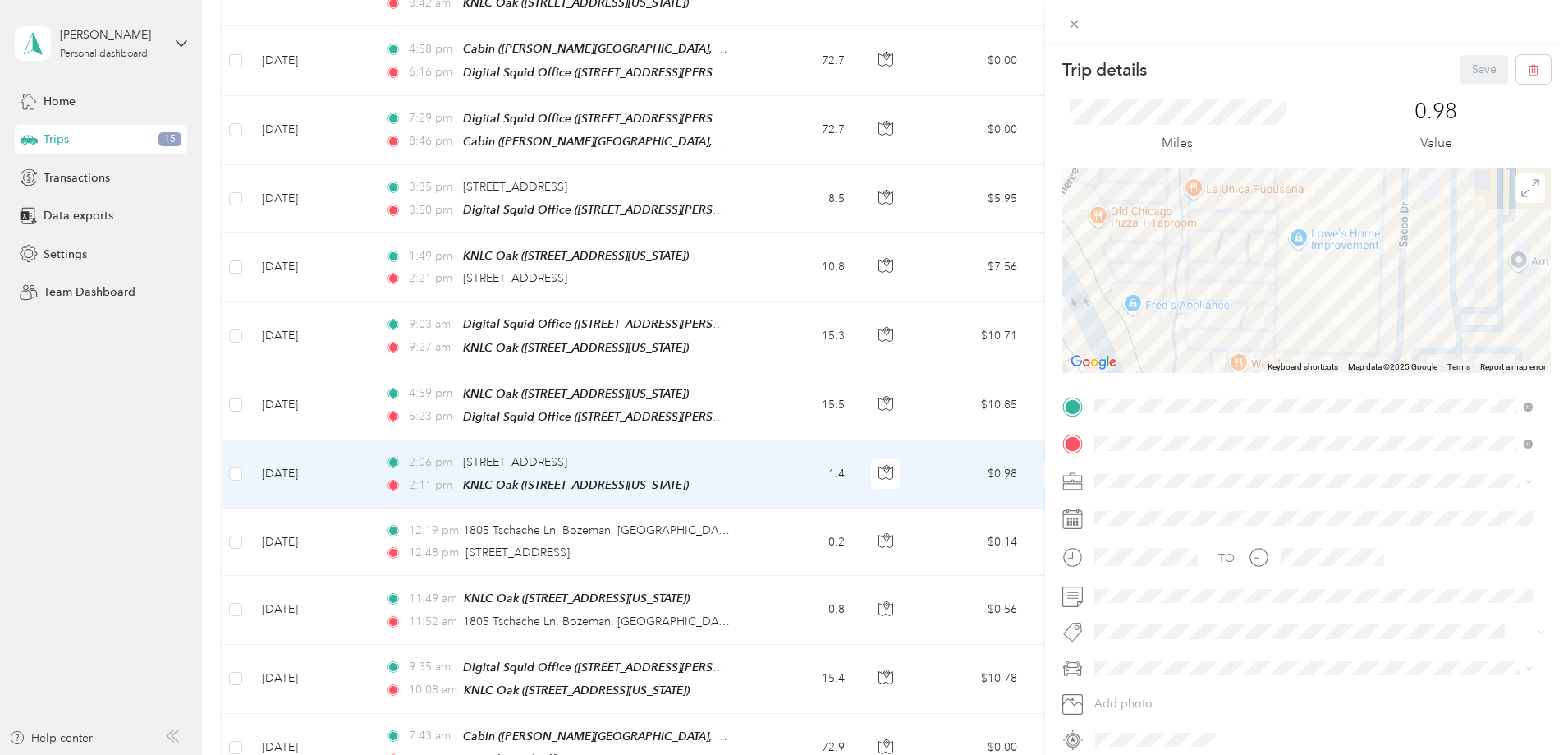
drag, startPoint x: 1256, startPoint y: 326, endPoint x: 1160, endPoint y: 330, distance: 96.1
click at [1160, 330] on div at bounding box center [1306, 270] width 489 height 206
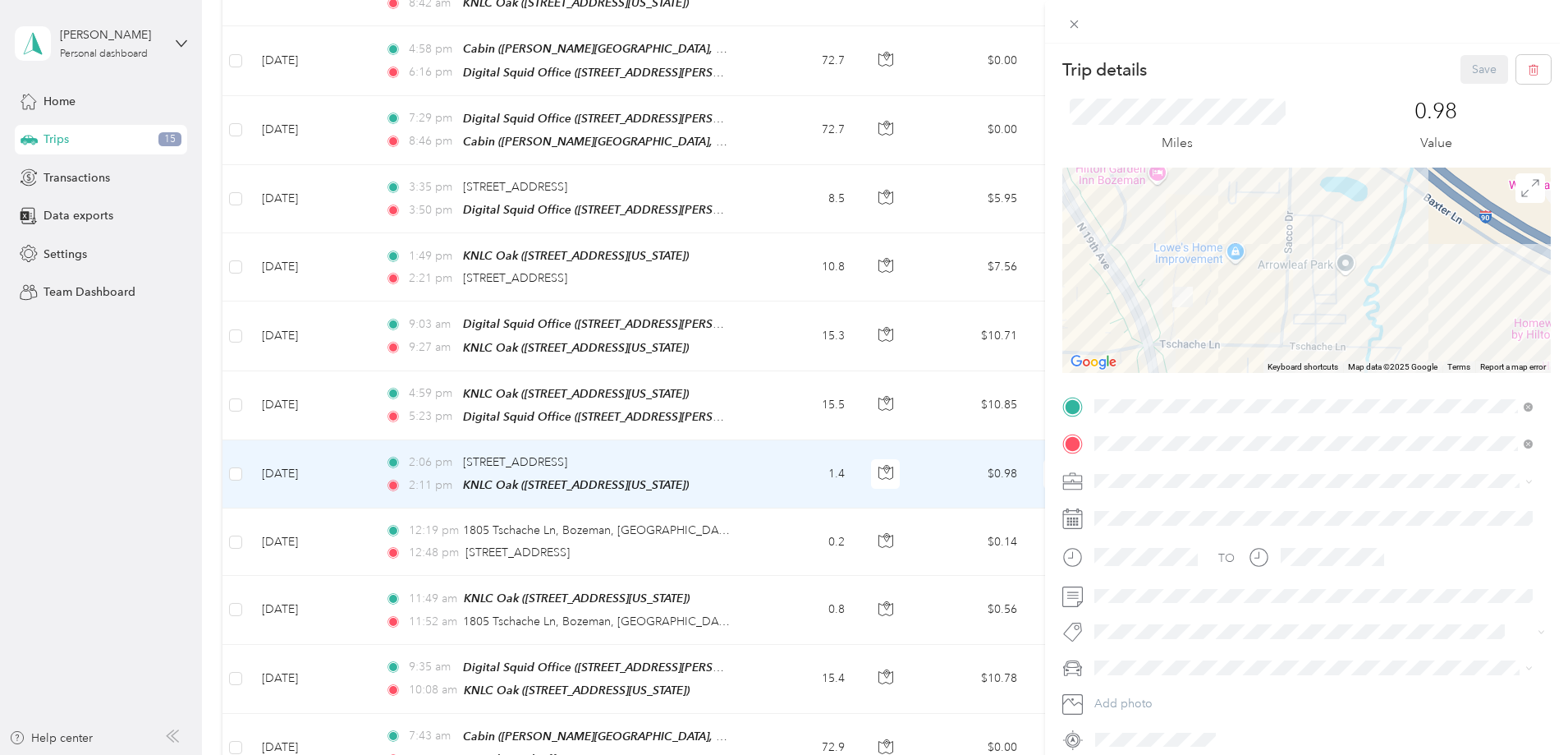
drag, startPoint x: 1310, startPoint y: 261, endPoint x: 1255, endPoint y: 263, distance: 55.0
click at [1255, 263] on div at bounding box center [1306, 270] width 489 height 206
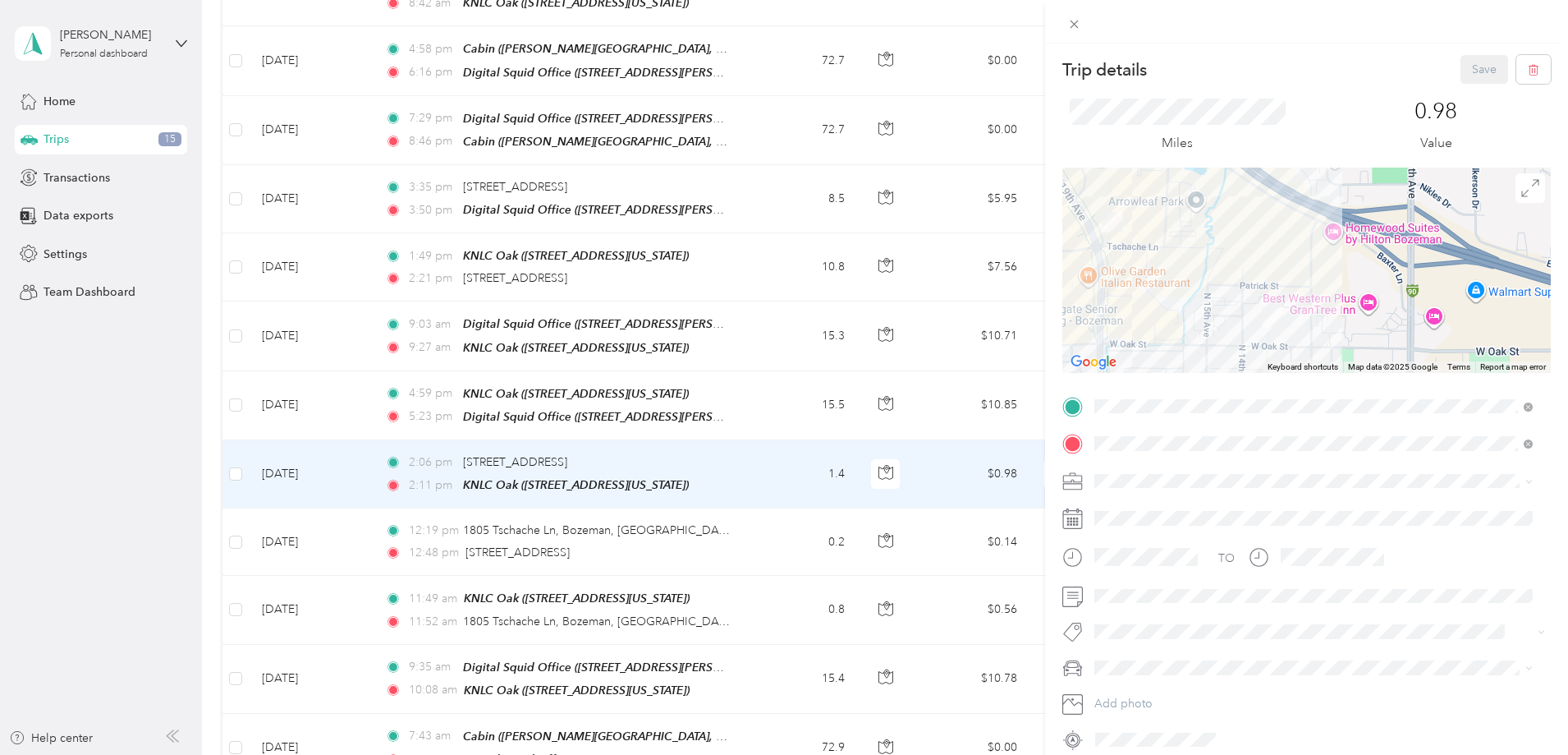
drag, startPoint x: 1243, startPoint y: 314, endPoint x: 1161, endPoint y: 228, distance: 118.8
click at [1161, 228] on div at bounding box center [1306, 270] width 489 height 206
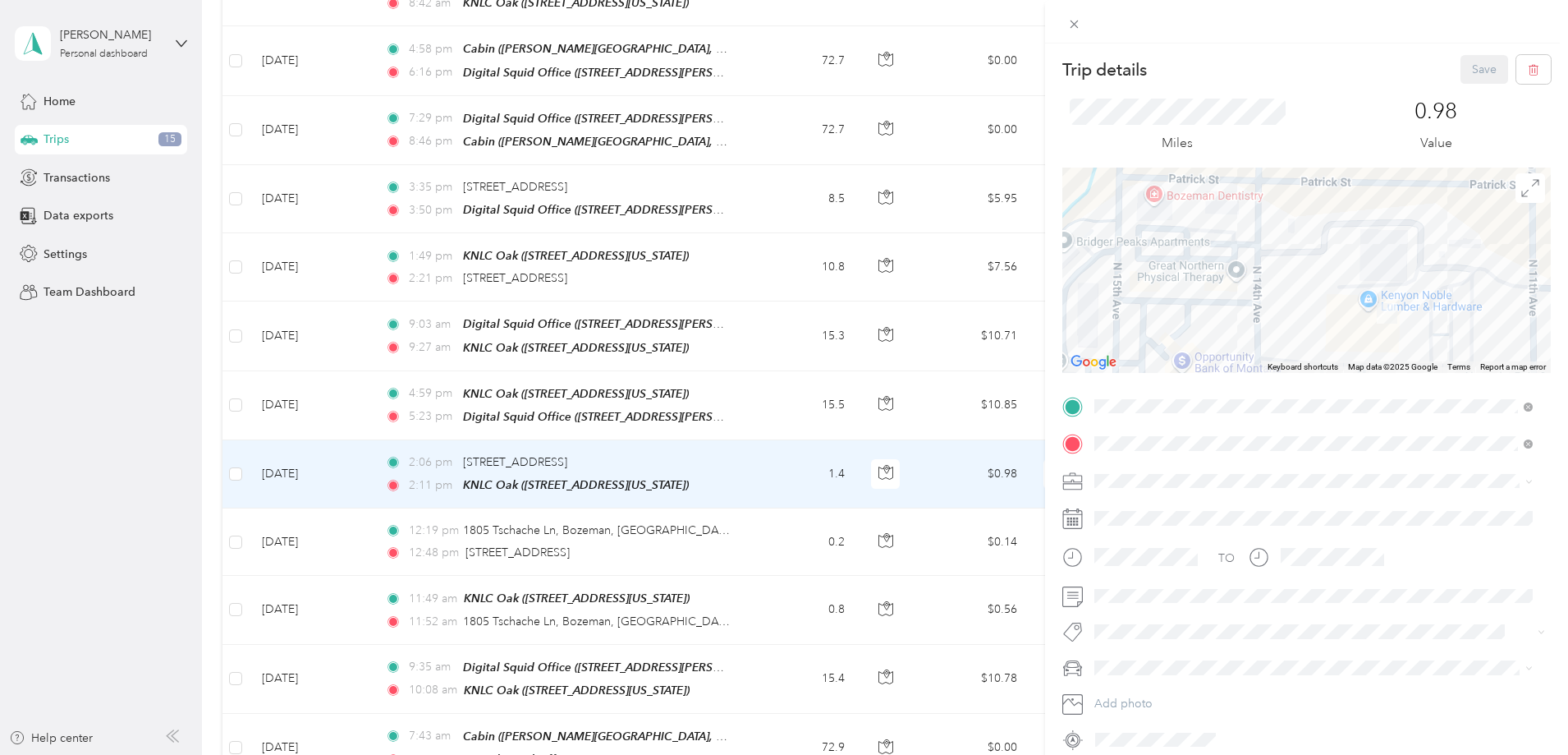
drag, startPoint x: 1209, startPoint y: 325, endPoint x: 1187, endPoint y: 250, distance: 78.2
click at [1187, 250] on div at bounding box center [1306, 270] width 489 height 206
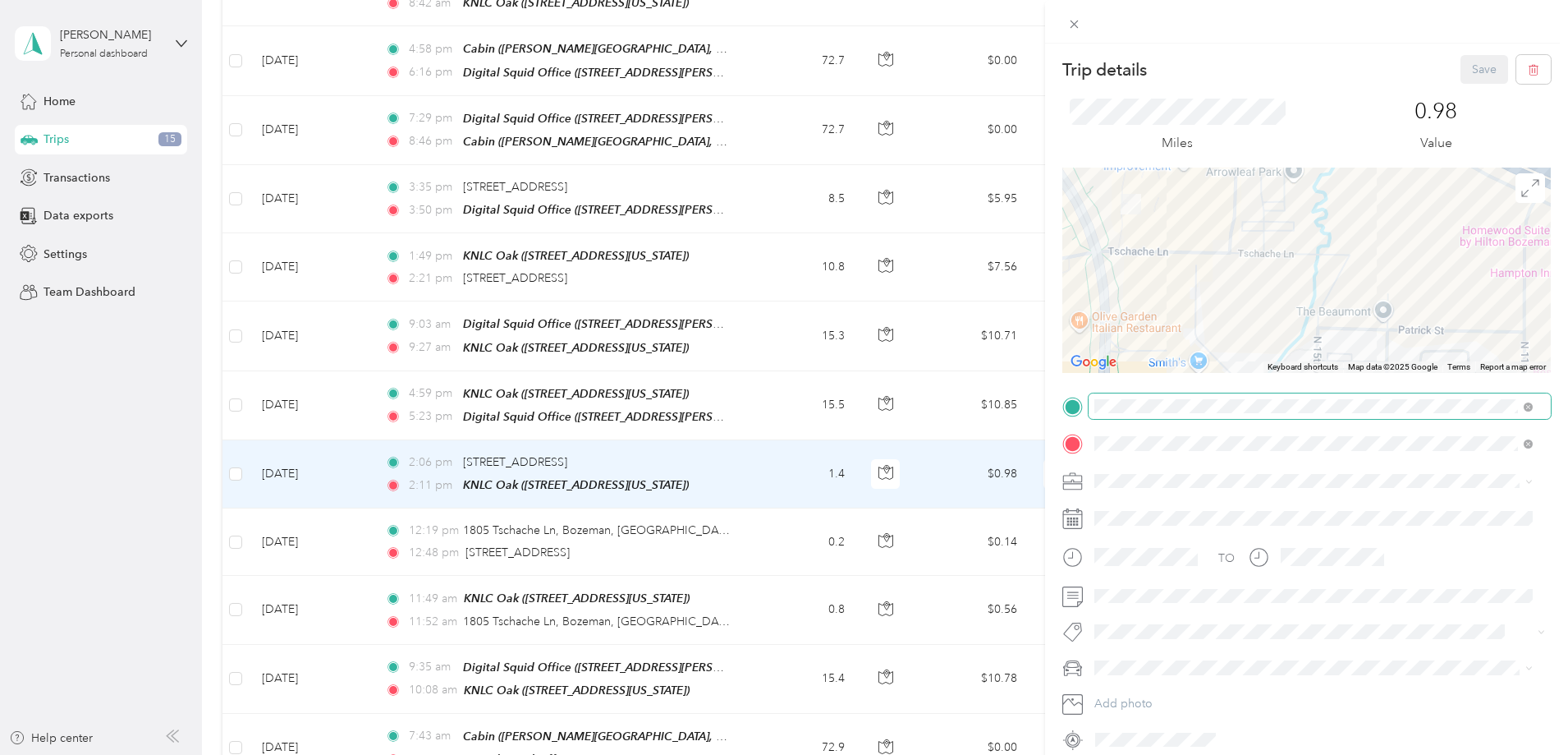
click at [1372, 407] on div "Trip details Save This trip cannot be edited because it is either under review,…" at bounding box center [1306, 403] width 489 height 697
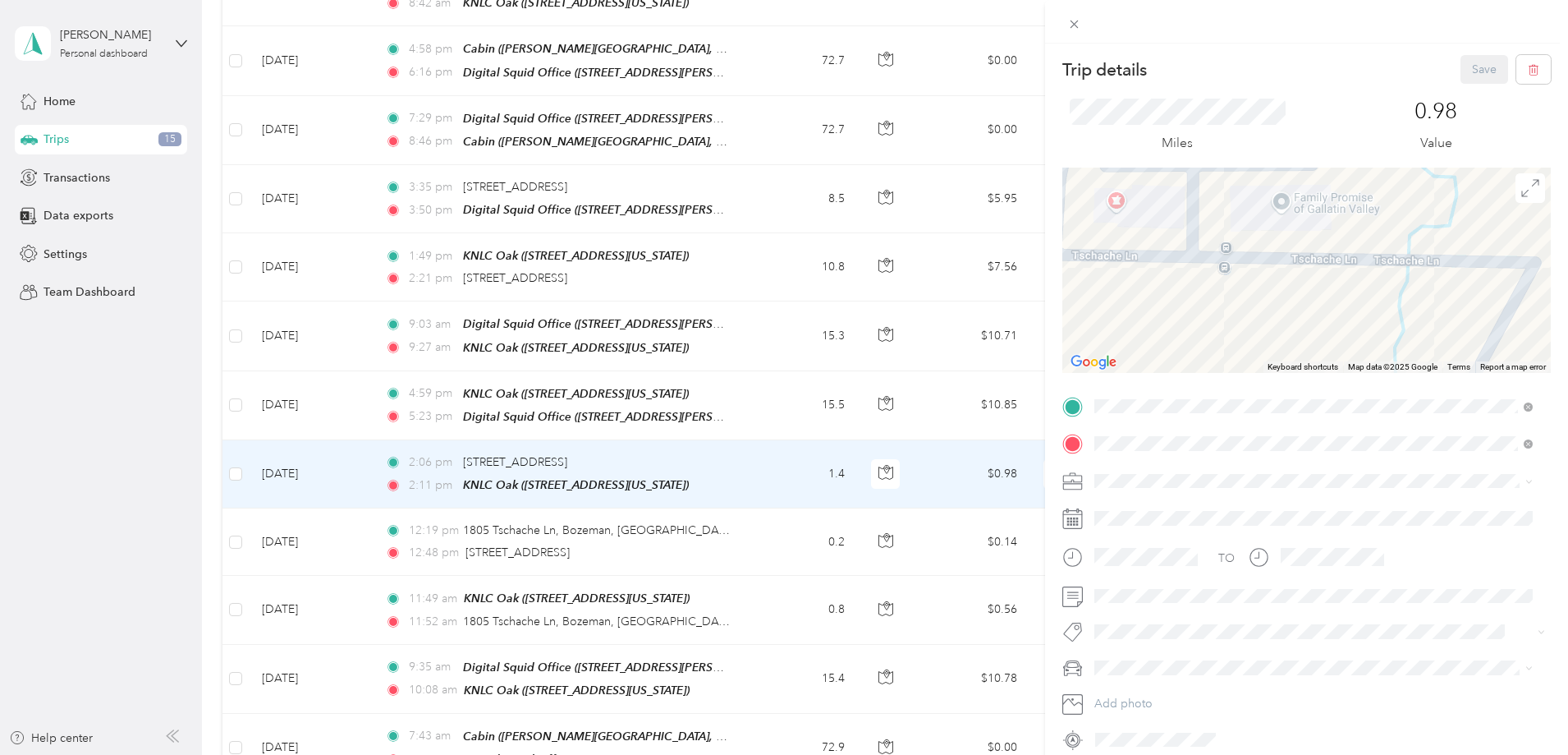
drag, startPoint x: 1275, startPoint y: 316, endPoint x: 1356, endPoint y: 372, distance: 98.5
click at [1356, 372] on div "Keyboard shortcuts Map Data Map data ©2025 Google Map data ©2025 Google 20 m Cl…" at bounding box center [1306, 270] width 489 height 206
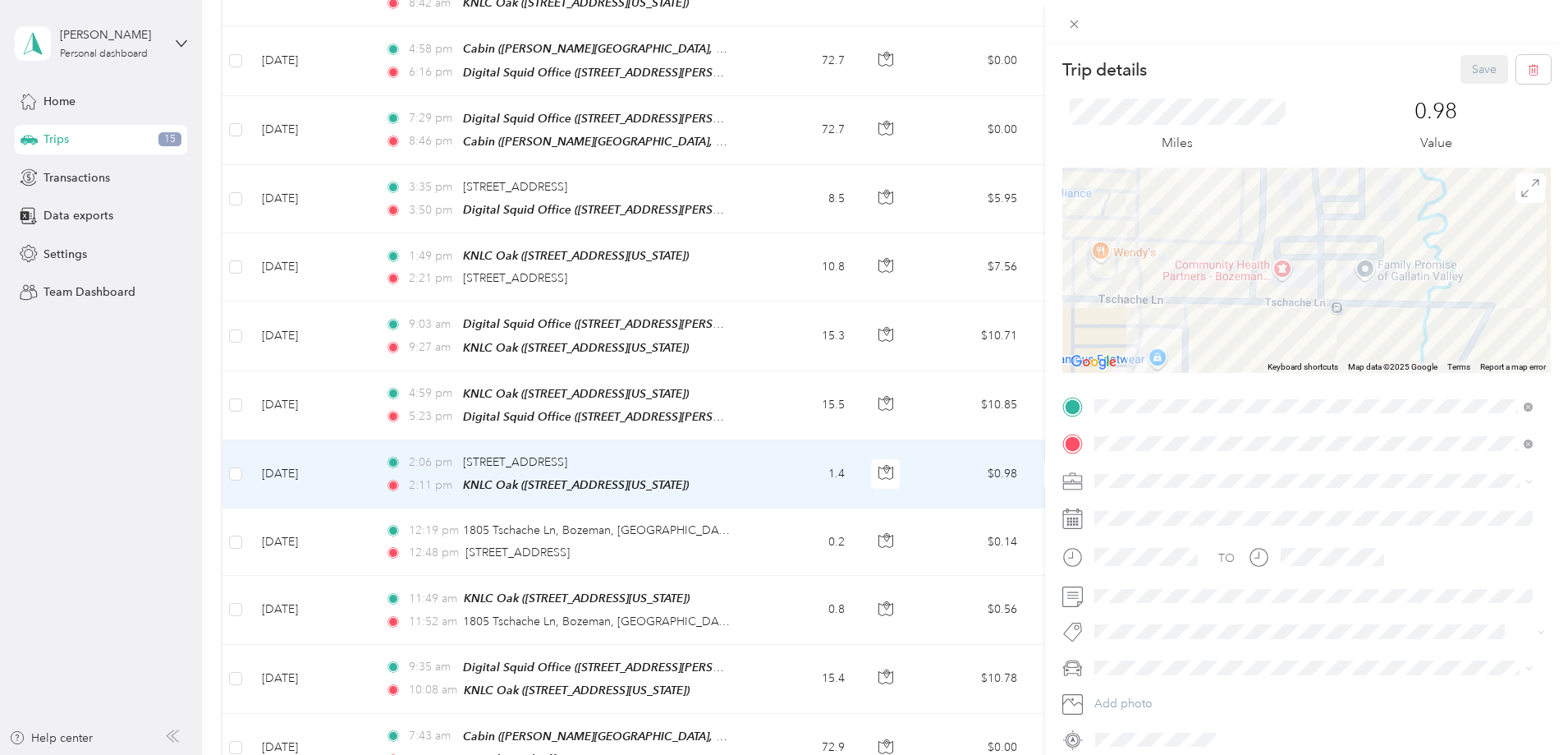
drag, startPoint x: 1266, startPoint y: 355, endPoint x: 1314, endPoint y: 338, distance: 50.9
click at [1314, 338] on div at bounding box center [1306, 270] width 489 height 206
drag, startPoint x: 1245, startPoint y: 346, endPoint x: 1220, endPoint y: 256, distance: 93.4
click at [1220, 256] on div at bounding box center [1306, 270] width 489 height 206
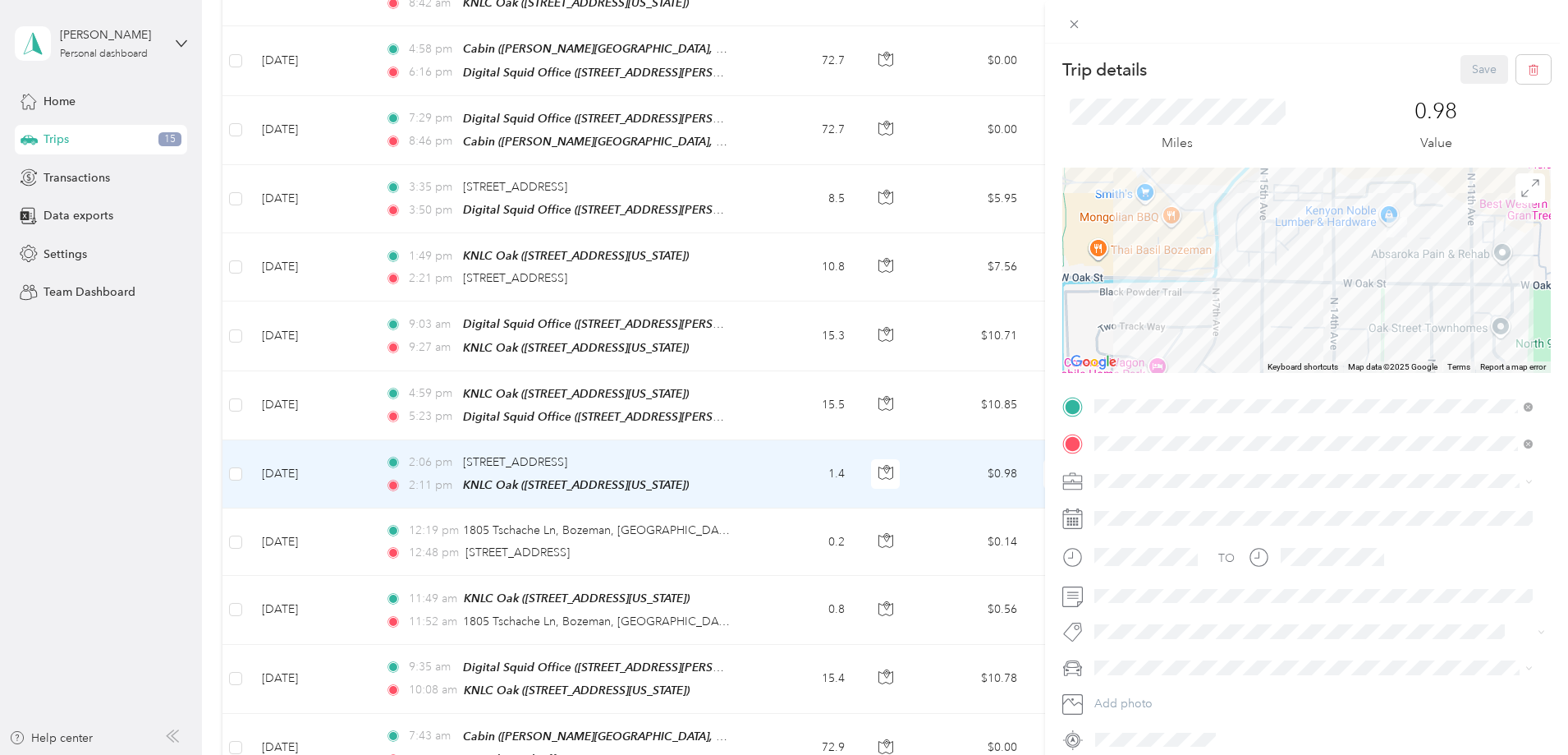
drag, startPoint x: 1278, startPoint y: 329, endPoint x: 1203, endPoint y: 196, distance: 152.7
click at [1203, 196] on div at bounding box center [1306, 270] width 489 height 206
click at [913, 435] on div "Trip details Save This trip cannot be edited because it is either under review,…" at bounding box center [784, 378] width 1568 height 755
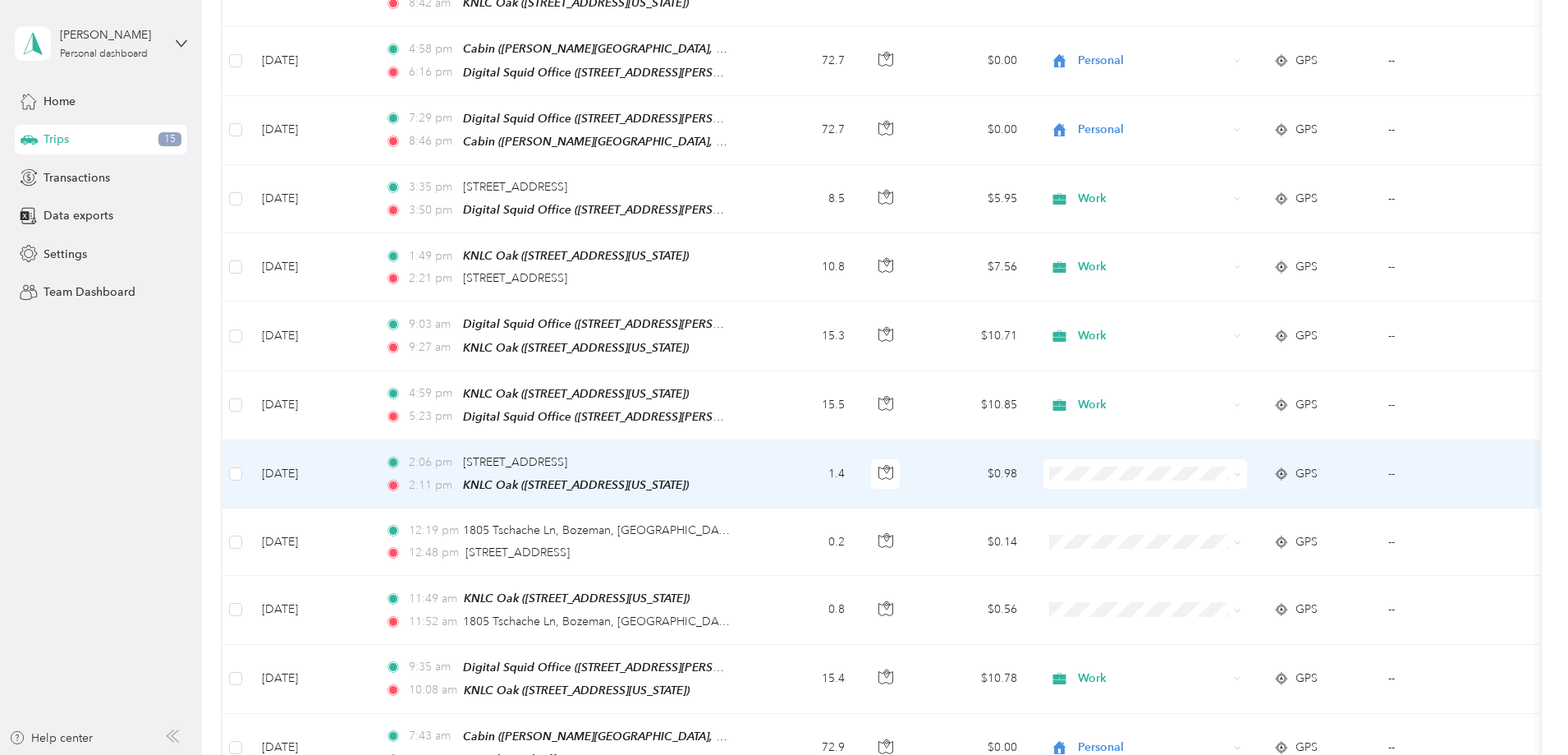
click at [1218, 459] on span at bounding box center [1145, 473] width 204 height 29
click at [1211, 498] on span "Personal" at bounding box center [1269, 497] width 152 height 17
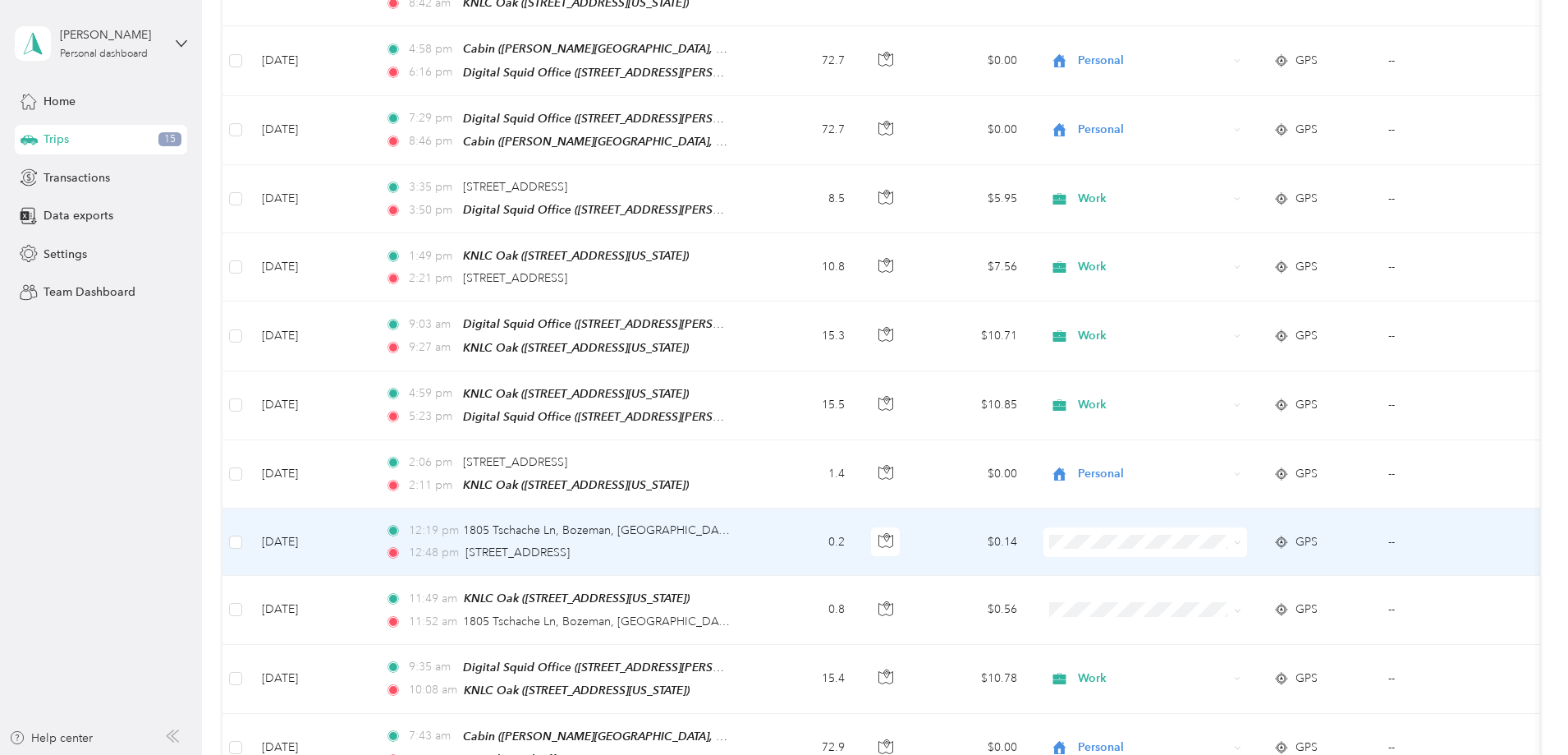
click at [1211, 308] on span "Personal" at bounding box center [1269, 304] width 152 height 17
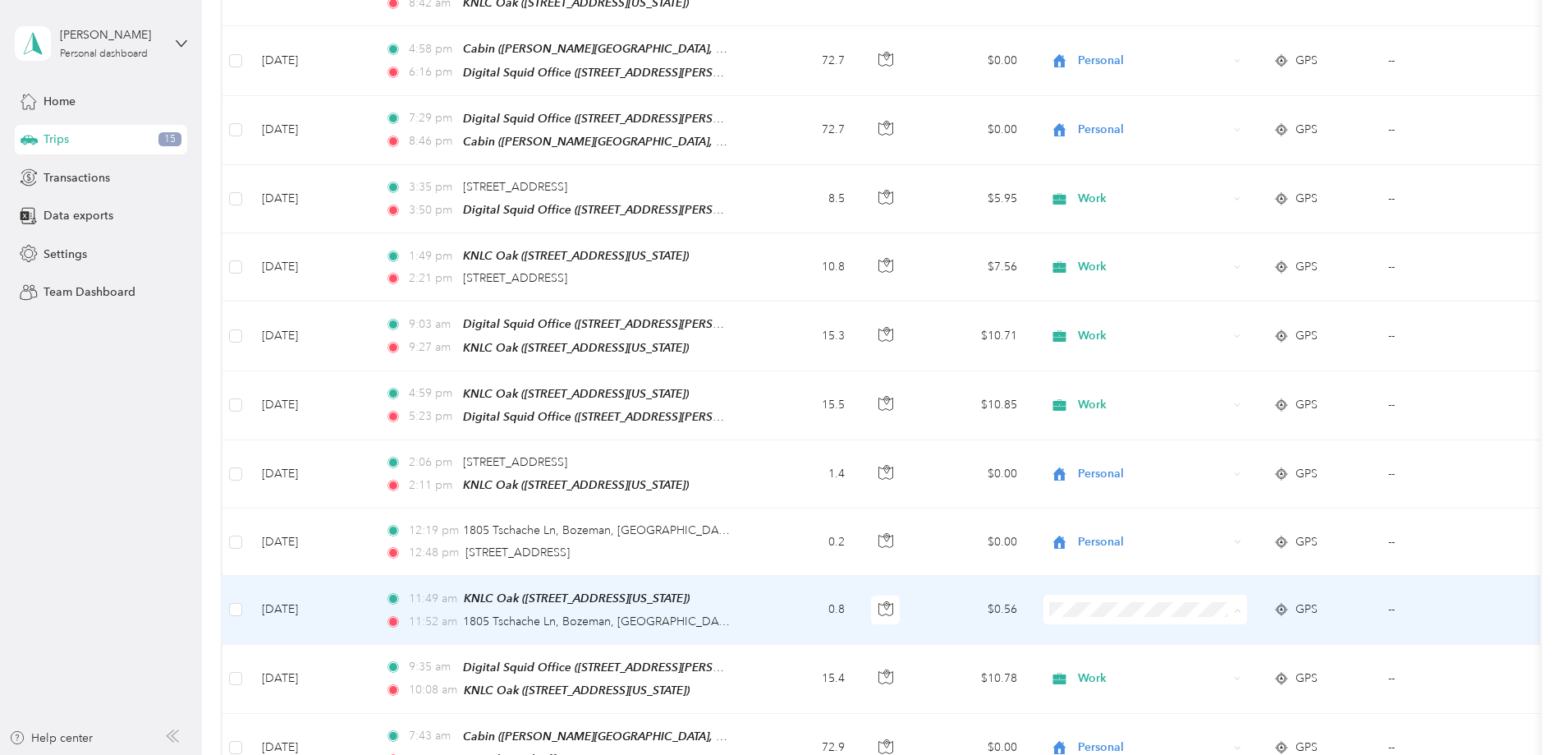
click at [1210, 372] on span "Personal" at bounding box center [1269, 376] width 152 height 17
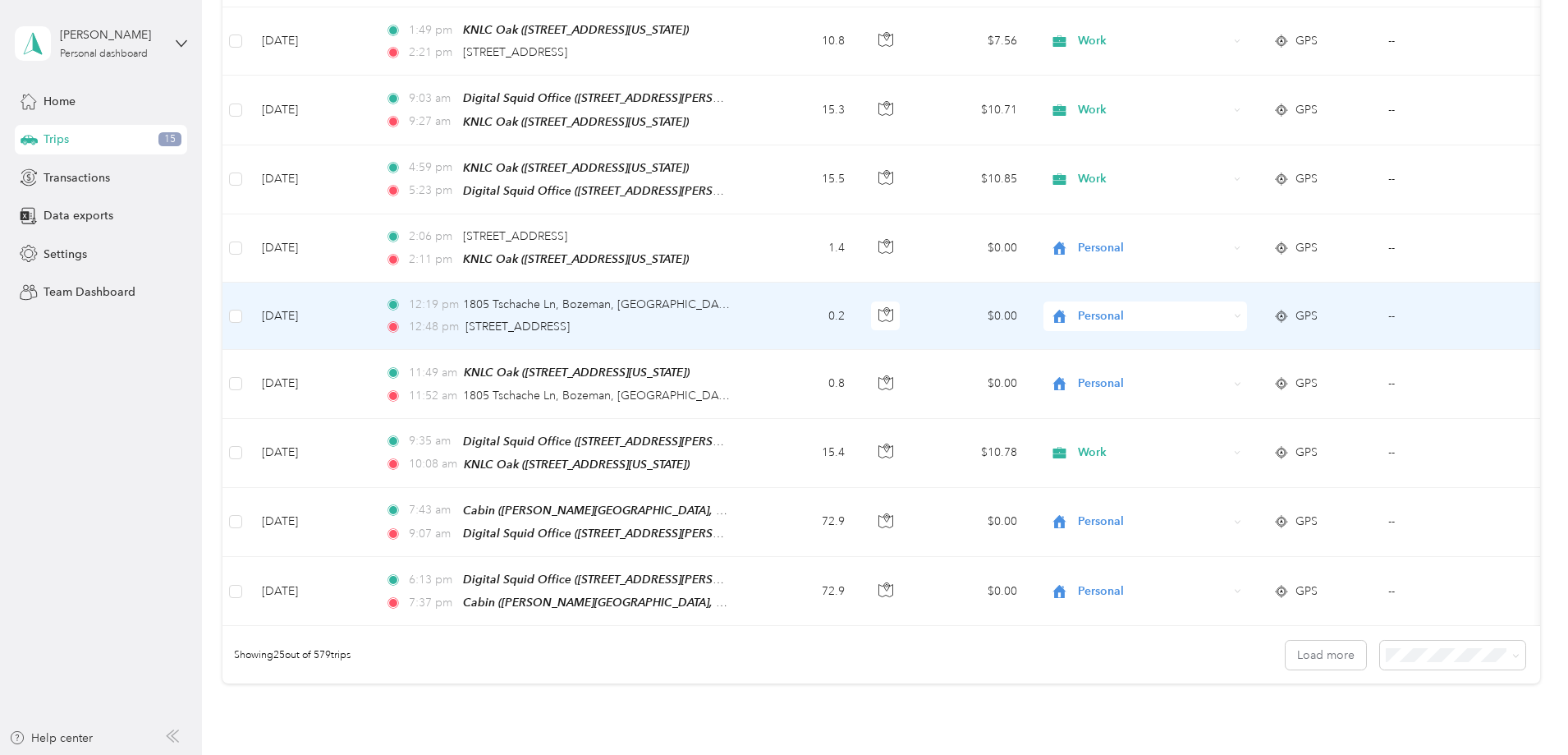
scroll to position [1478, 0]
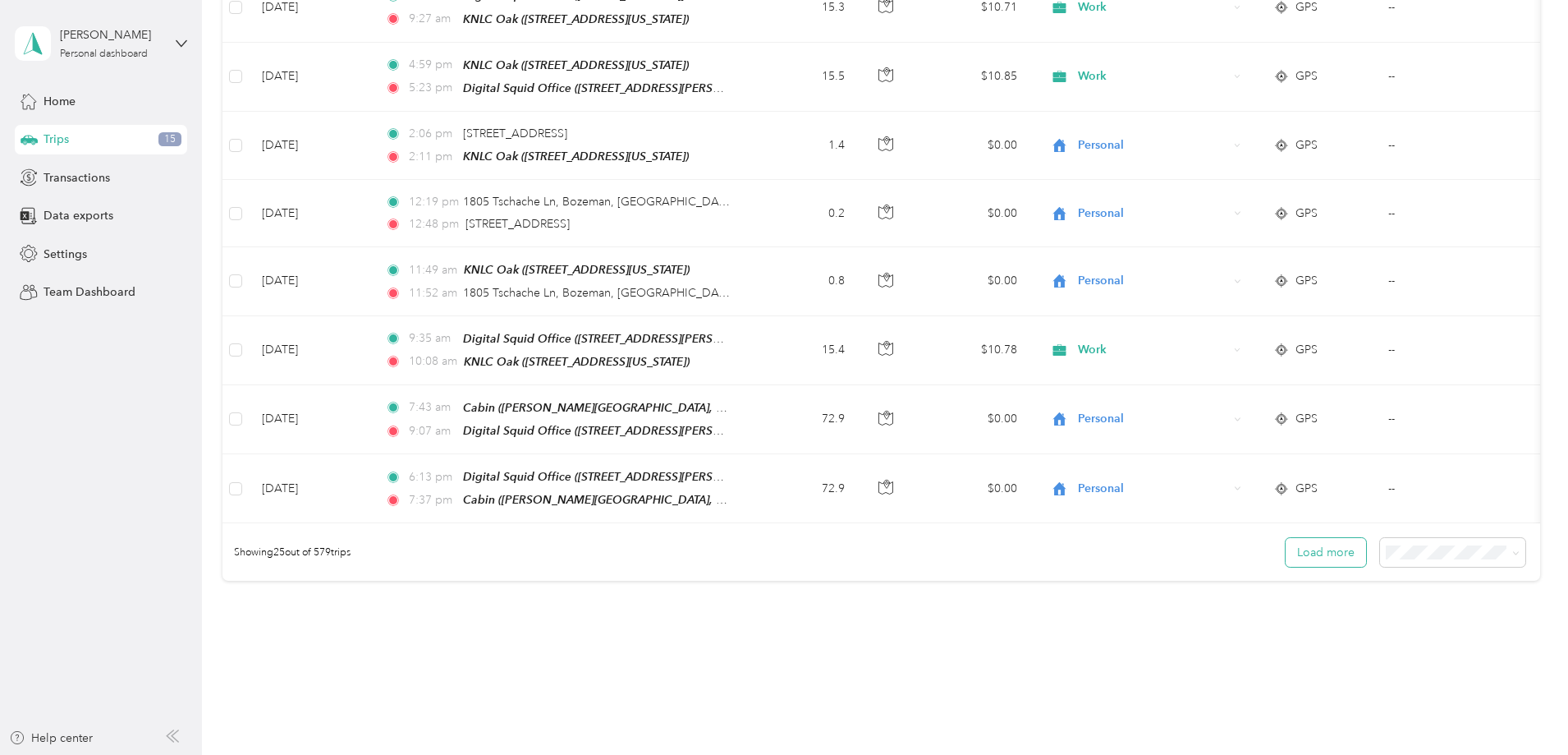
click at [1286, 538] on button "Load more" at bounding box center [1325, 552] width 80 height 29
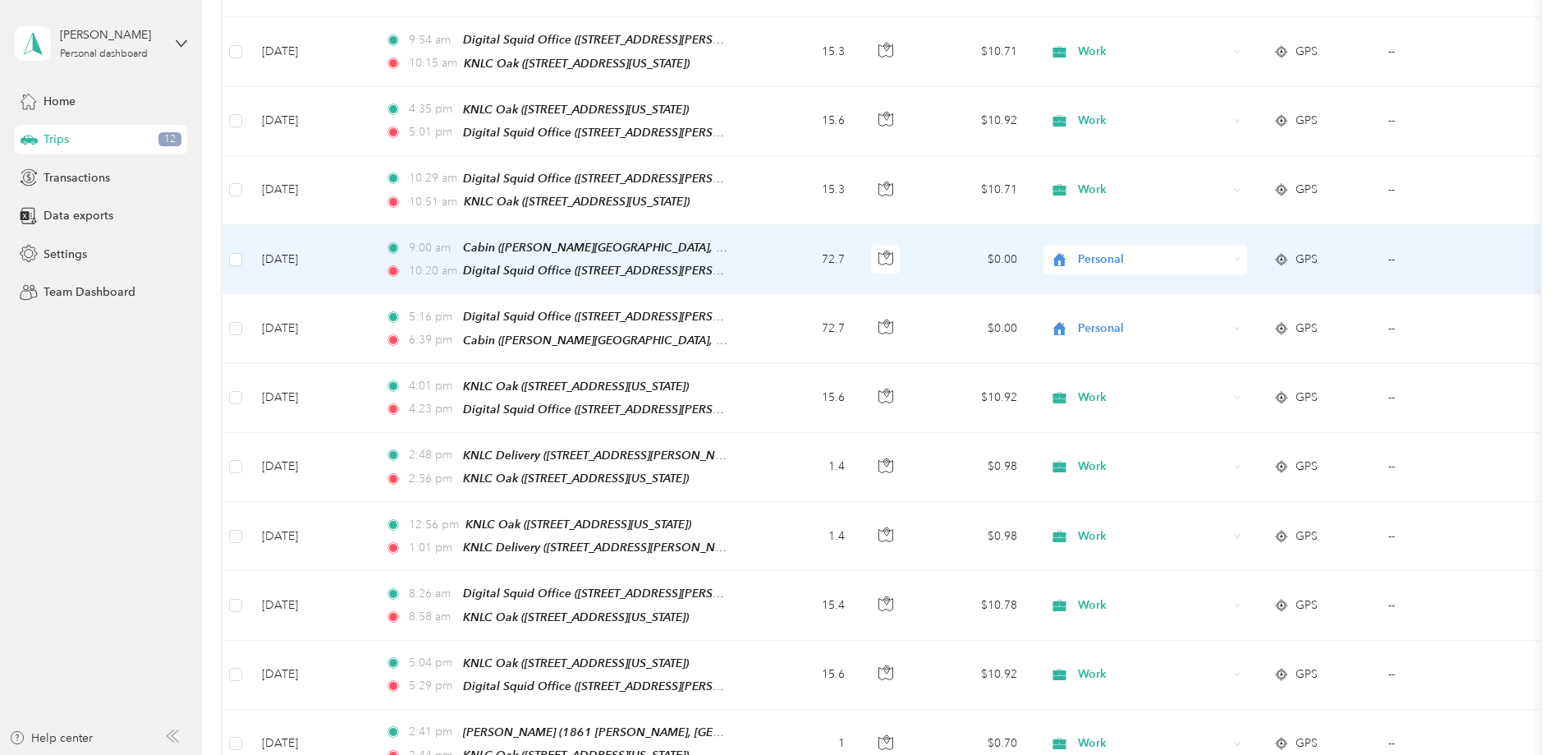
scroll to position [246, 0]
